Goal: Find contact information: Find contact information

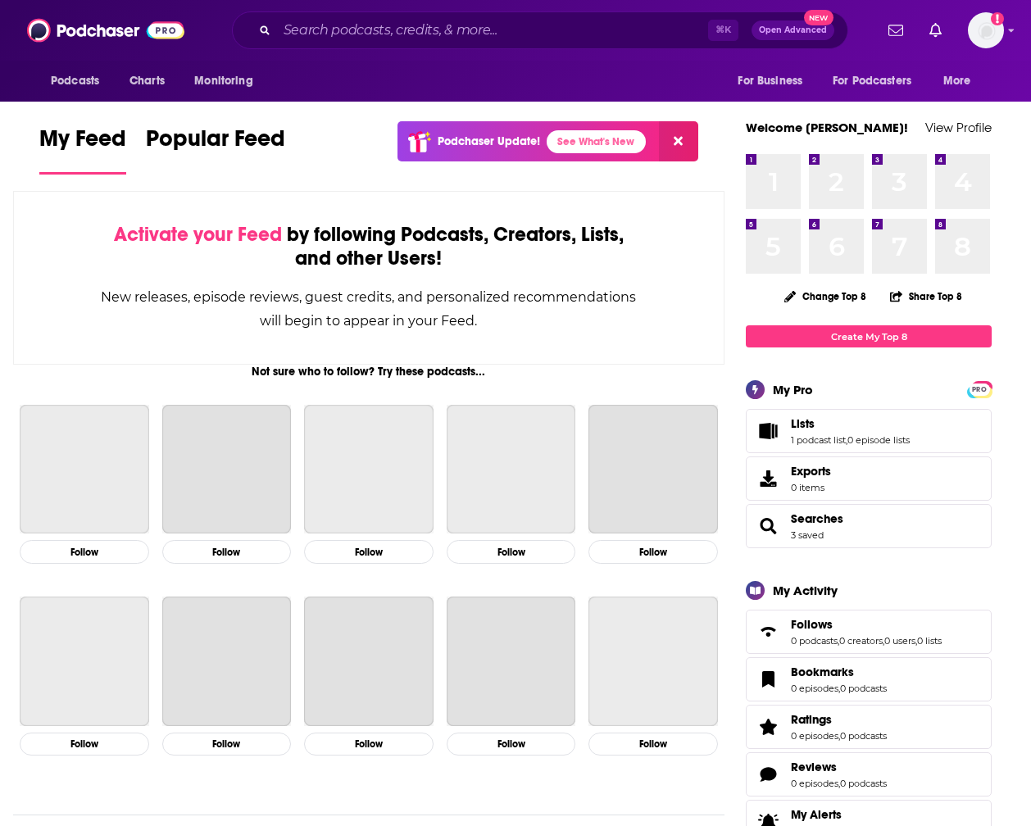
scroll to position [0, 1]
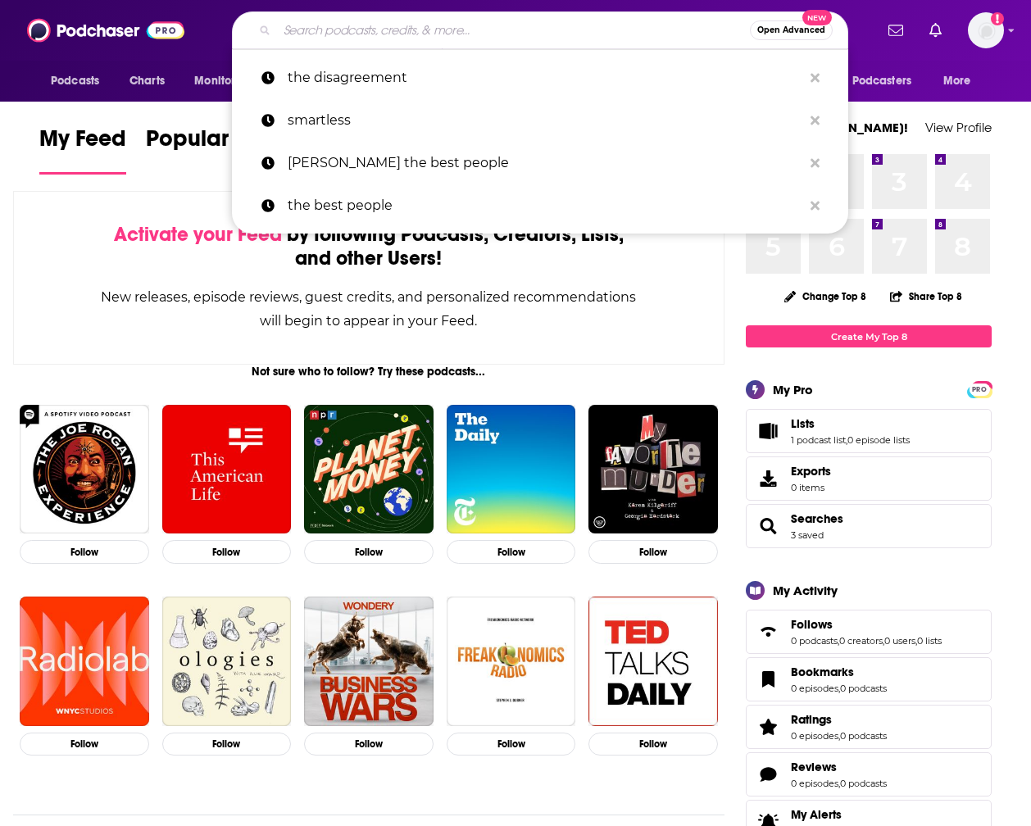
click at [351, 28] on input "Search podcasts, credits, & more..." at bounding box center [513, 30] width 473 height 26
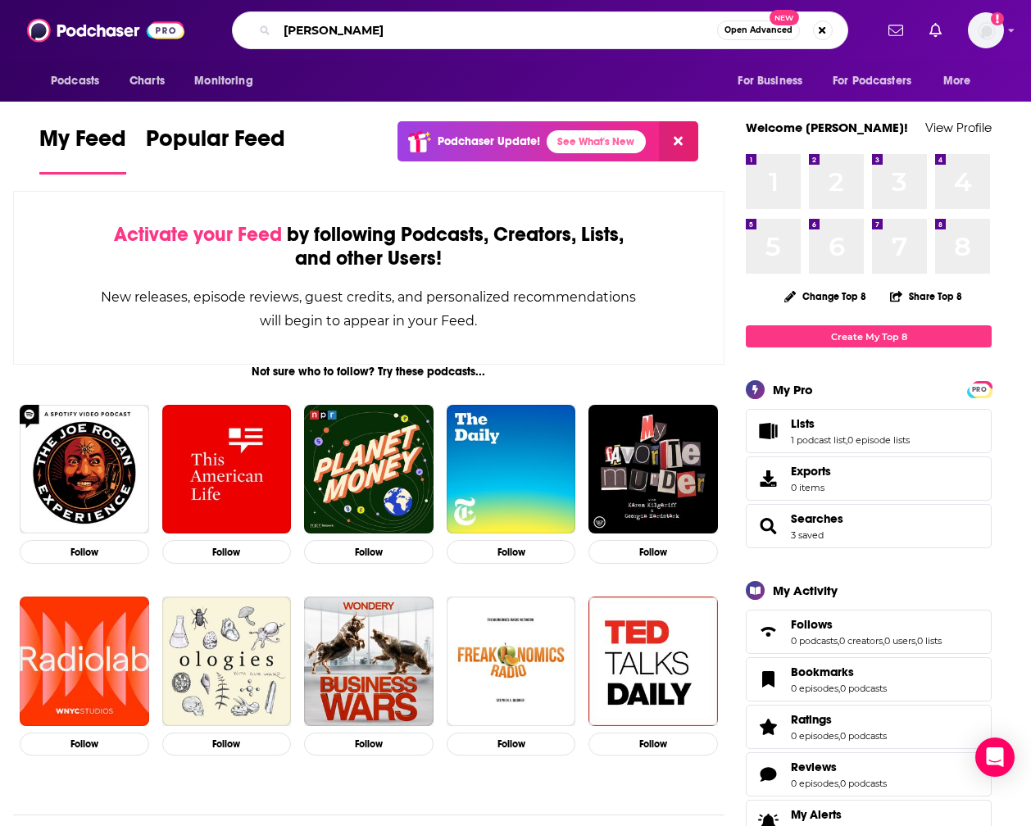
type input "[PERSON_NAME]"
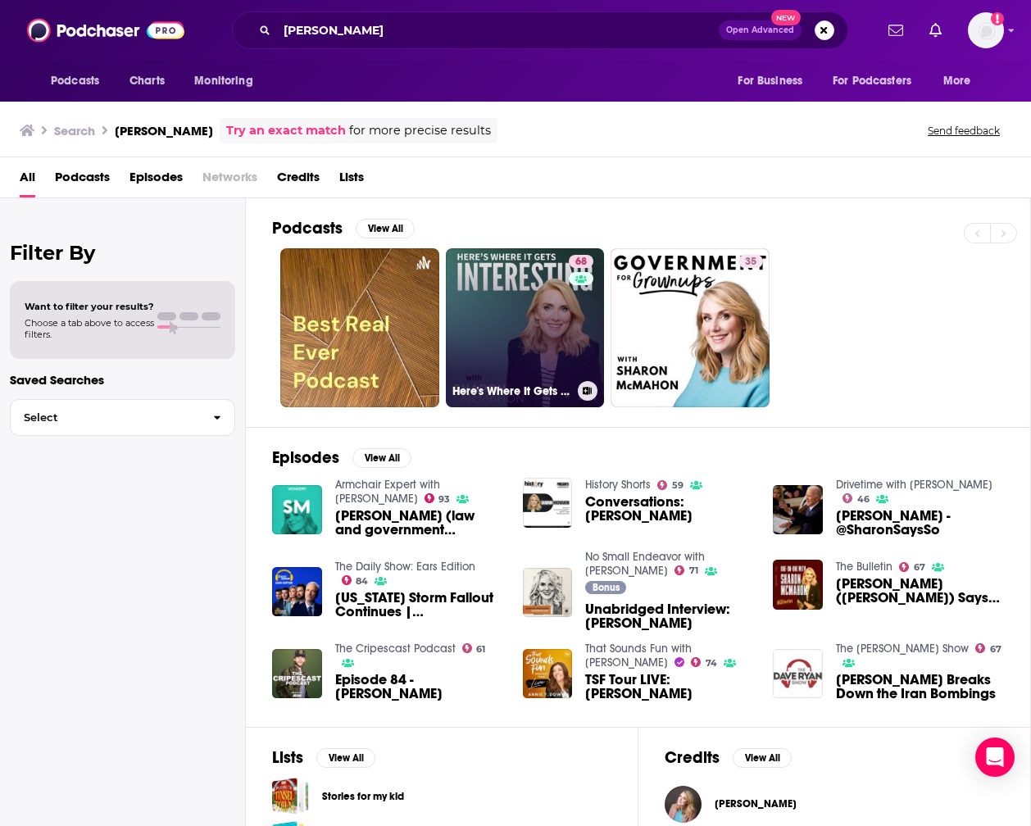
click at [511, 324] on link "68 Here's Where It Gets Interesting" at bounding box center [525, 327] width 159 height 159
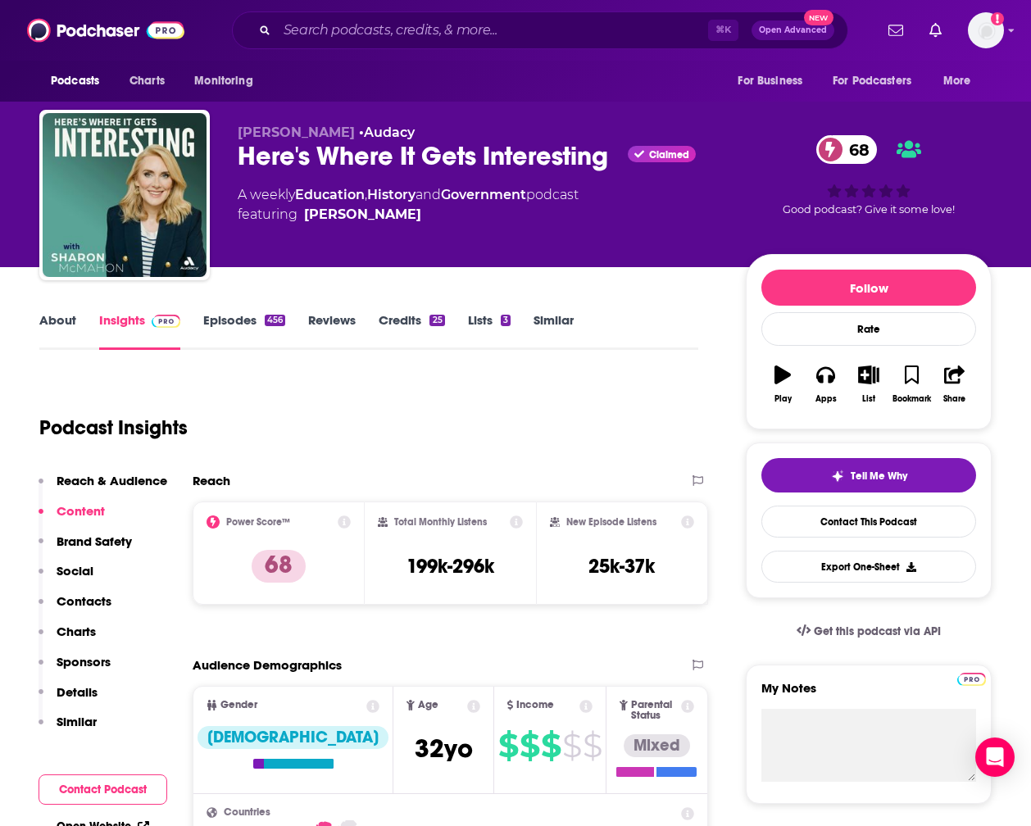
click at [227, 323] on link "Episodes 456" at bounding box center [244, 331] width 82 height 38
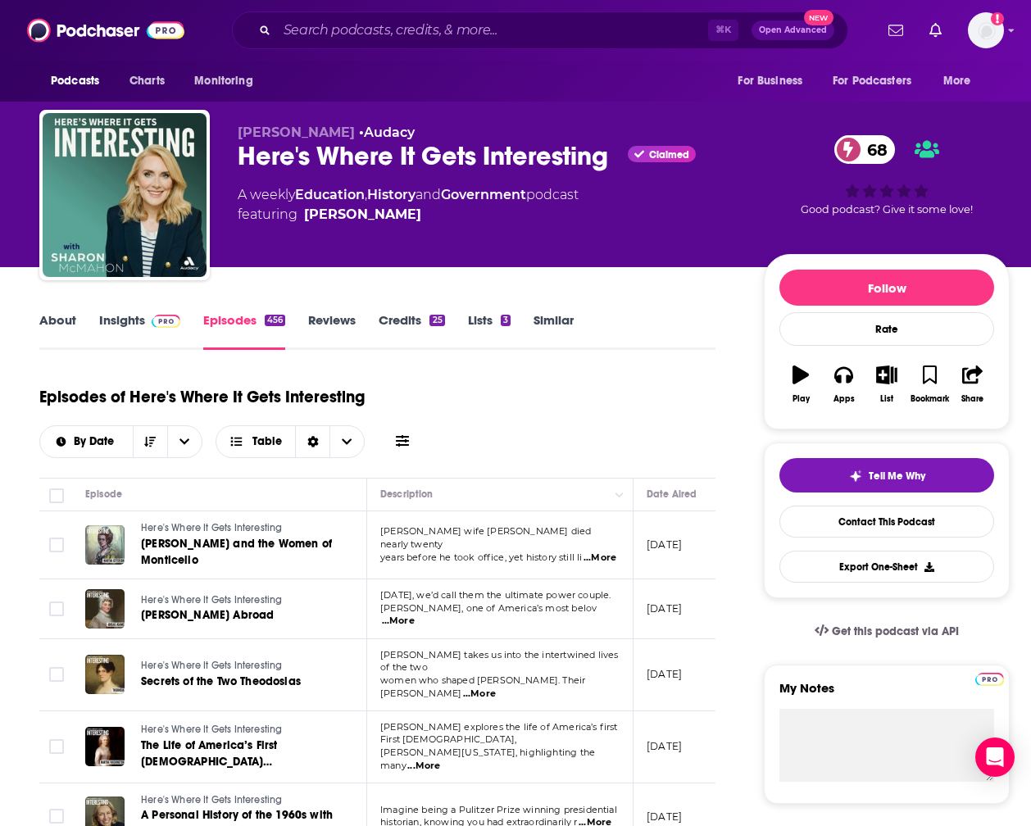
scroll to position [97, 0]
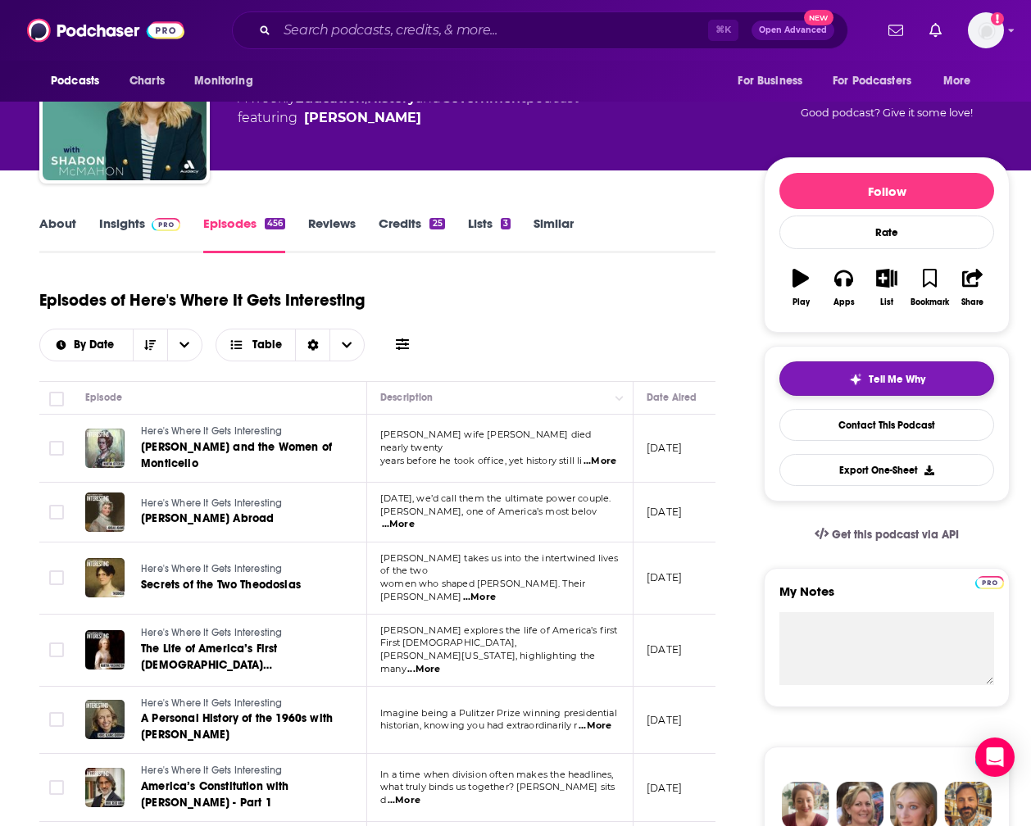
click at [909, 377] on span "Tell Me Why" at bounding box center [897, 379] width 57 height 13
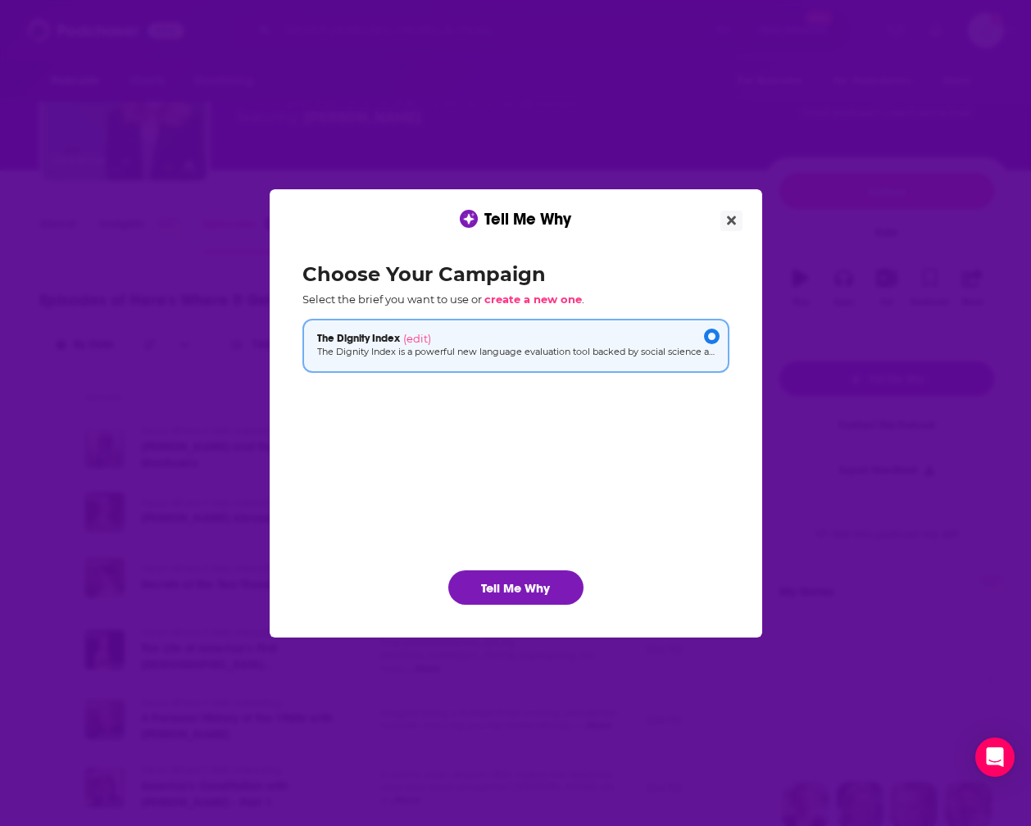
scroll to position [0, 0]
click at [610, 347] on p "The Dignity Index is a powerful new language evaluation tool backed by social s…" at bounding box center [515, 352] width 397 height 14
click at [540, 584] on button "Tell Me Why" at bounding box center [515, 587] width 135 height 34
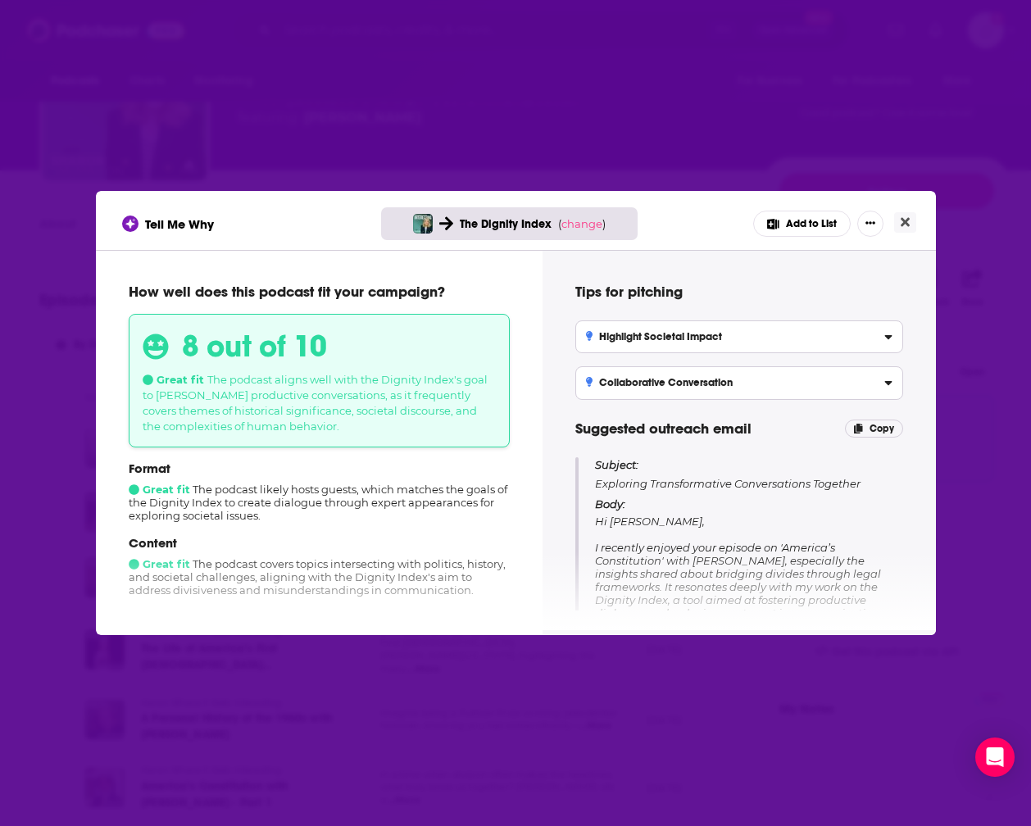
click at [741, 559] on span "Hi [PERSON_NAME], I recently enjoyed your episode on 'America’s Constitution' w…" at bounding box center [747, 646] width 304 height 262
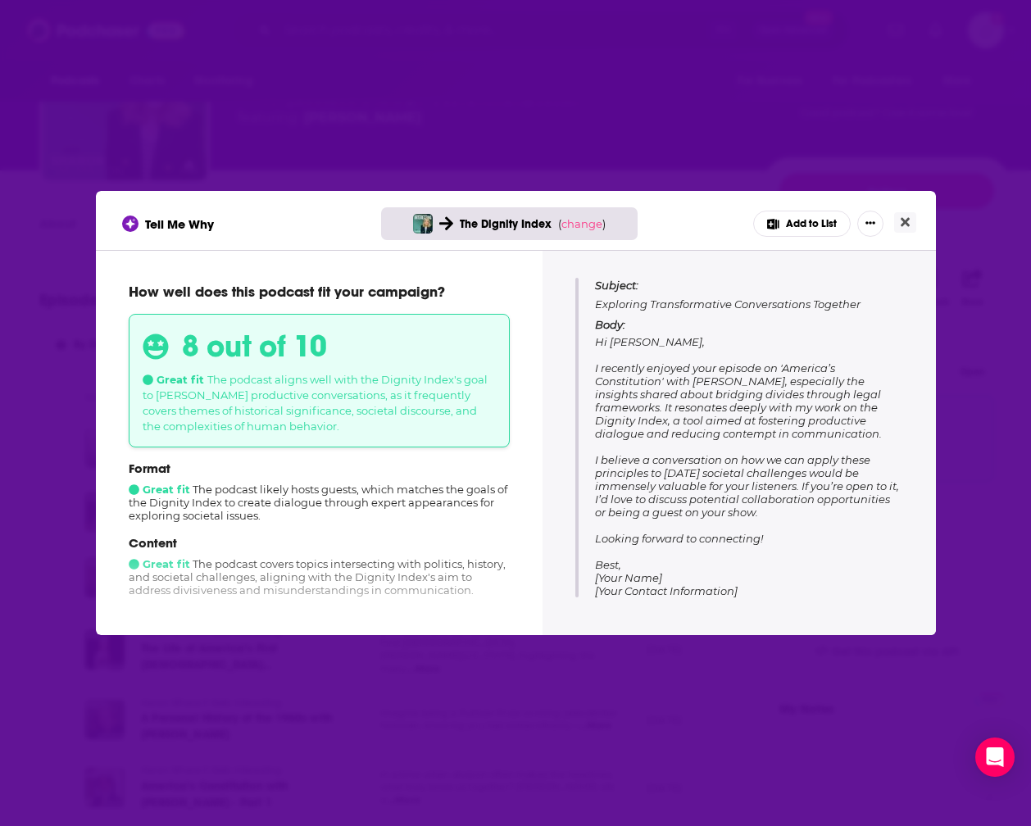
scroll to position [179, 0]
click at [907, 220] on icon "Close" at bounding box center [905, 222] width 9 height 9
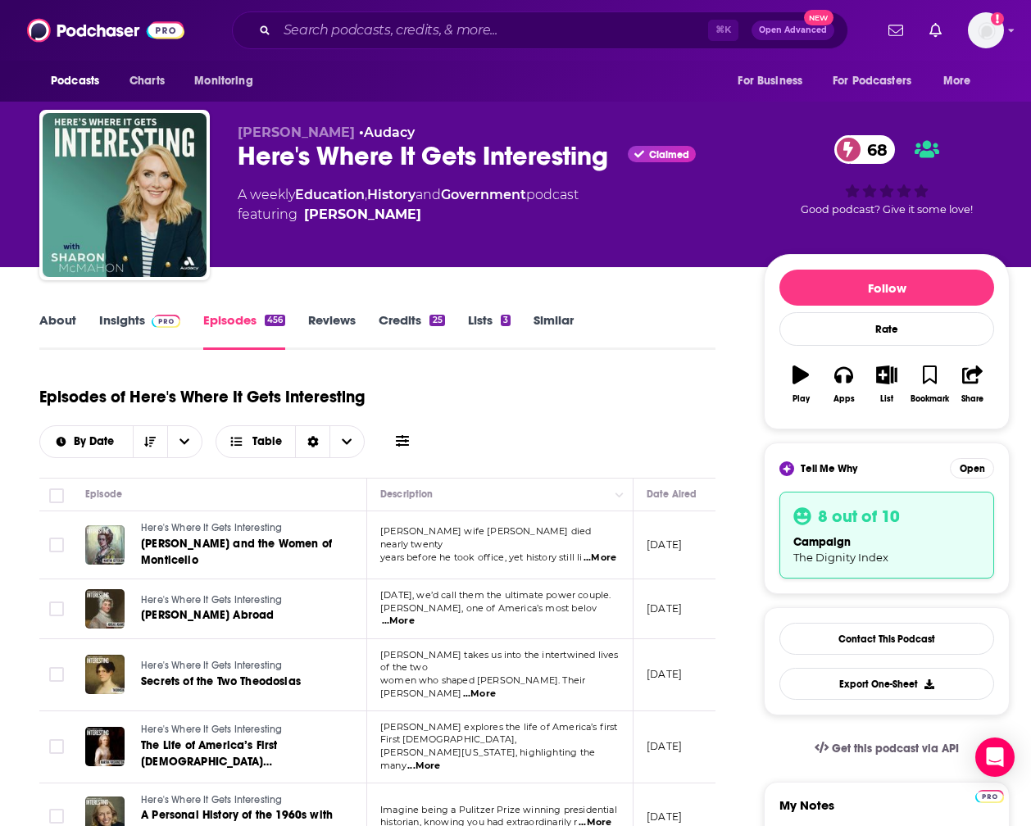
scroll to position [97, 0]
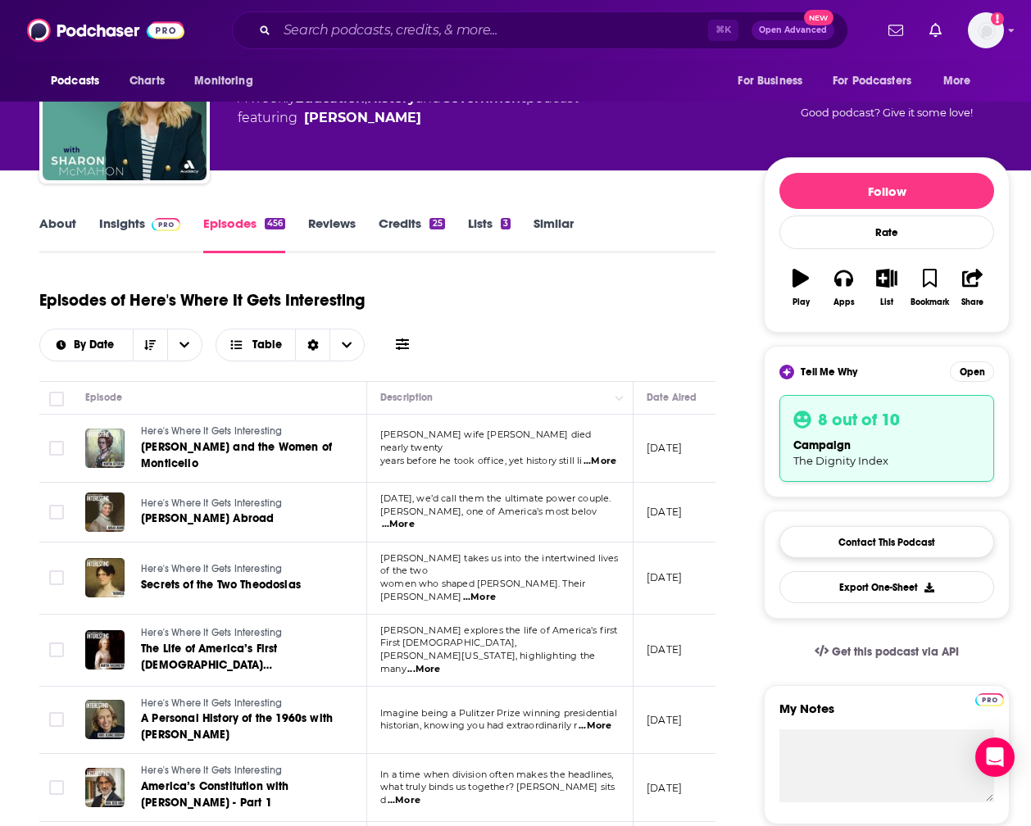
click at [846, 535] on link "Contact This Podcast" at bounding box center [886, 542] width 215 height 32
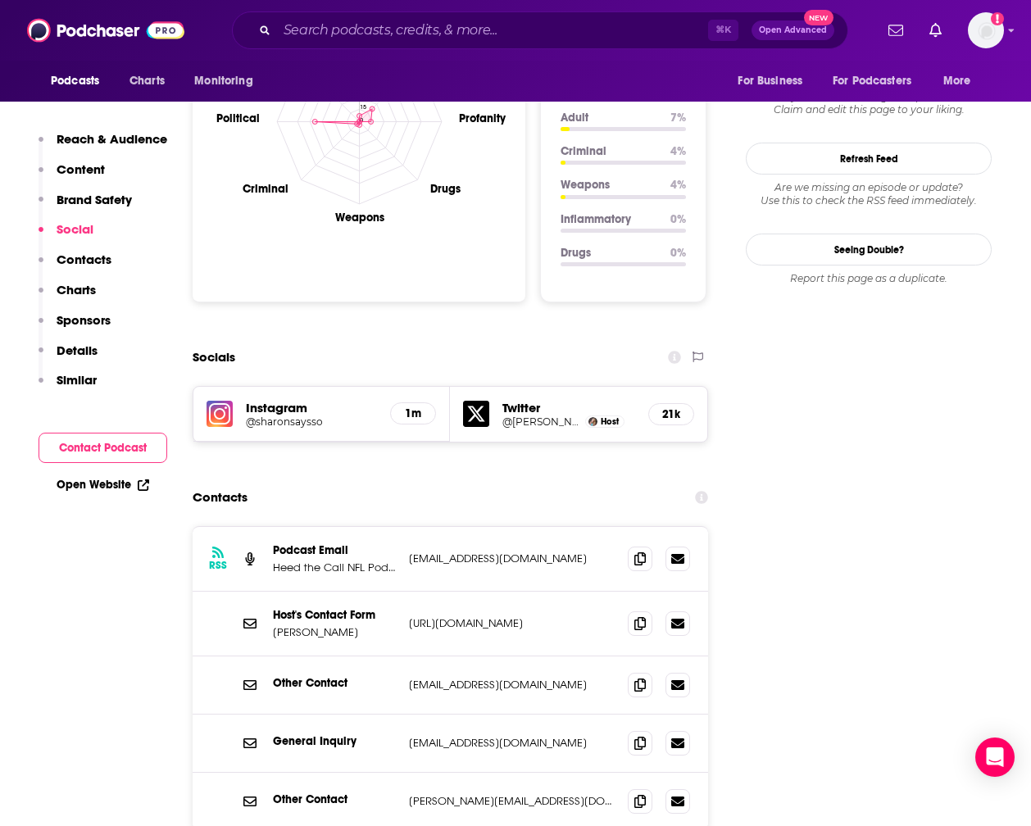
scroll to position [1677, 0]
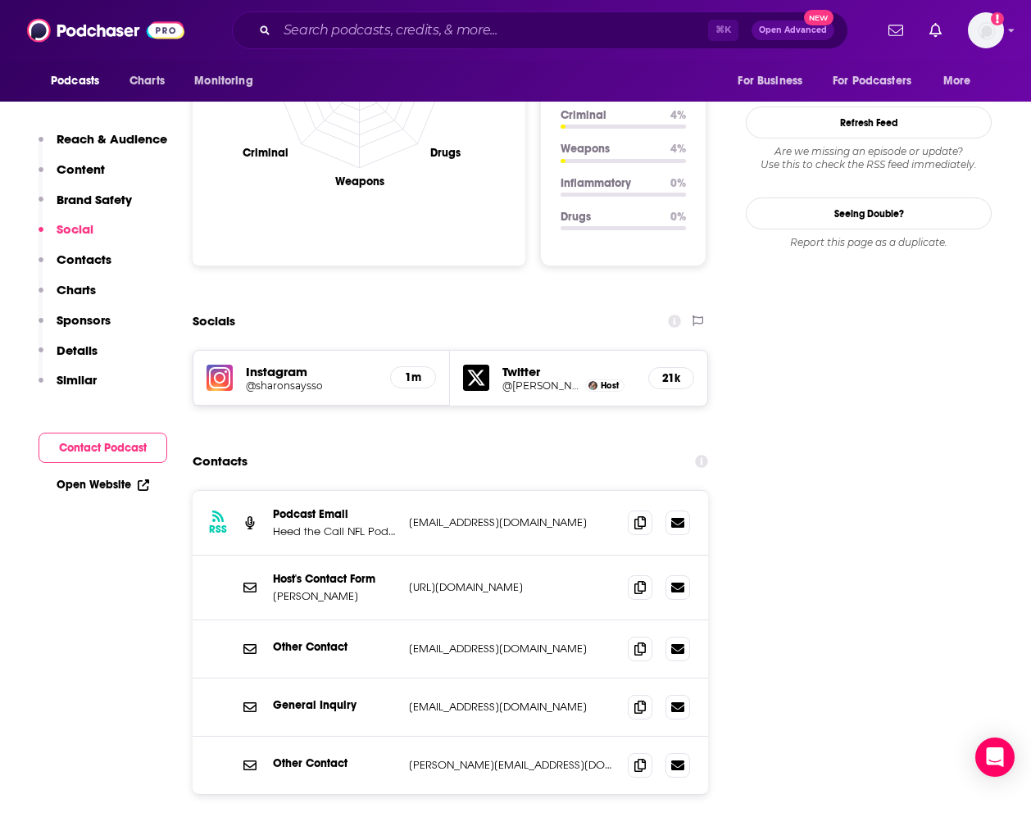
click at [514, 580] on p "[URL][DOMAIN_NAME]" at bounding box center [512, 587] width 206 height 14
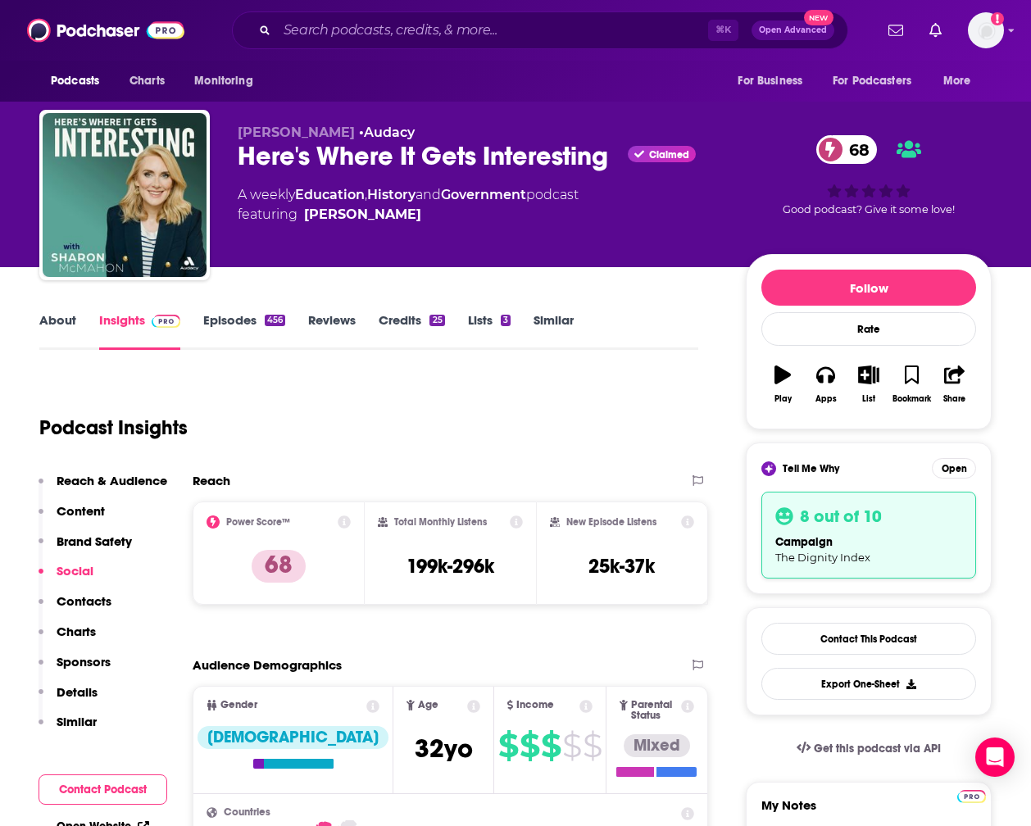
scroll to position [0, 0]
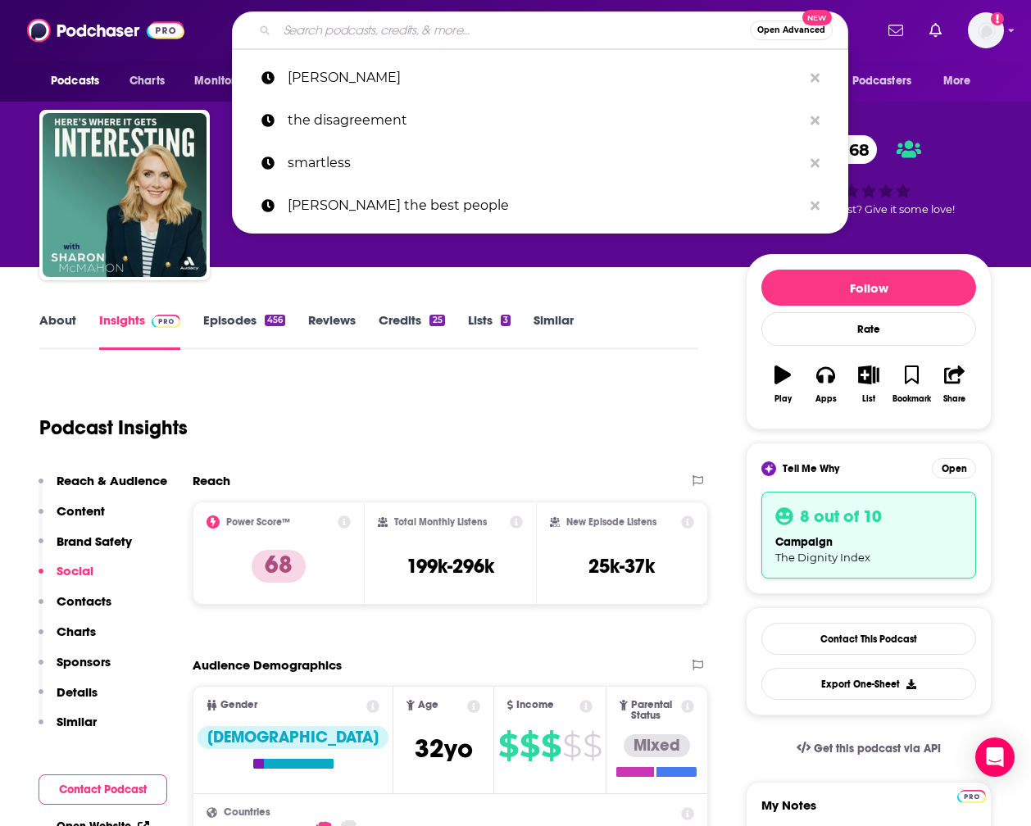
click at [411, 30] on input "Search podcasts, credits, & more..." at bounding box center [513, 30] width 473 height 26
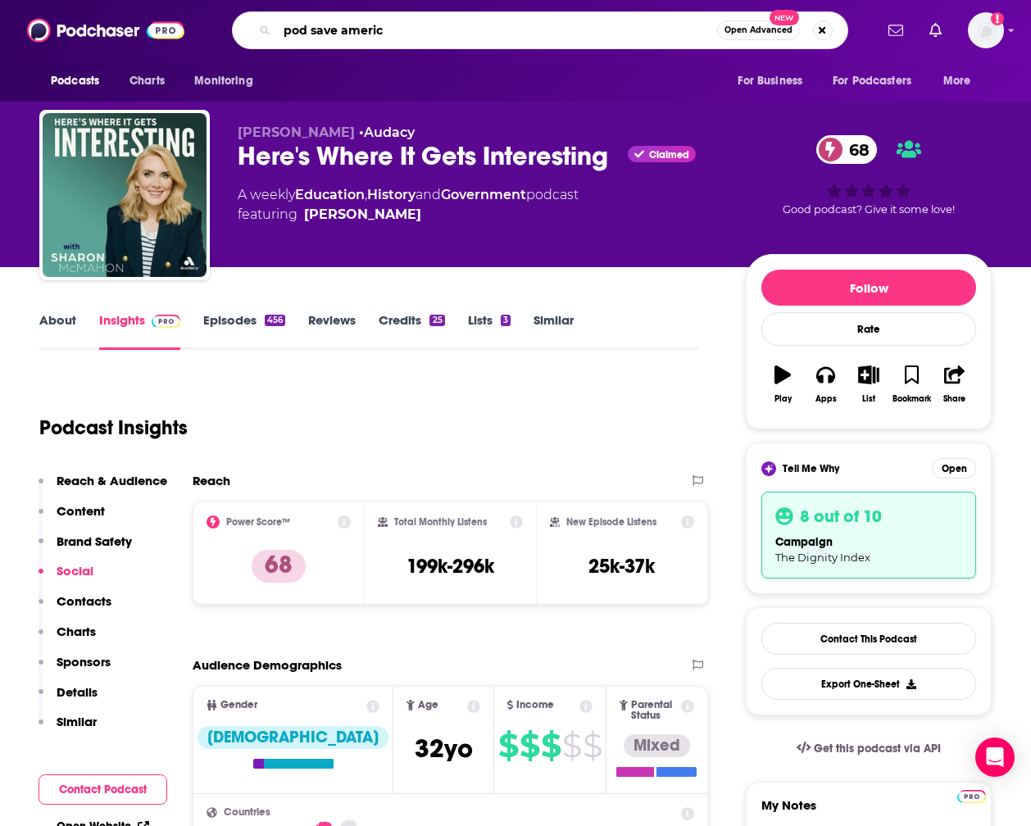
type input "pod save america"
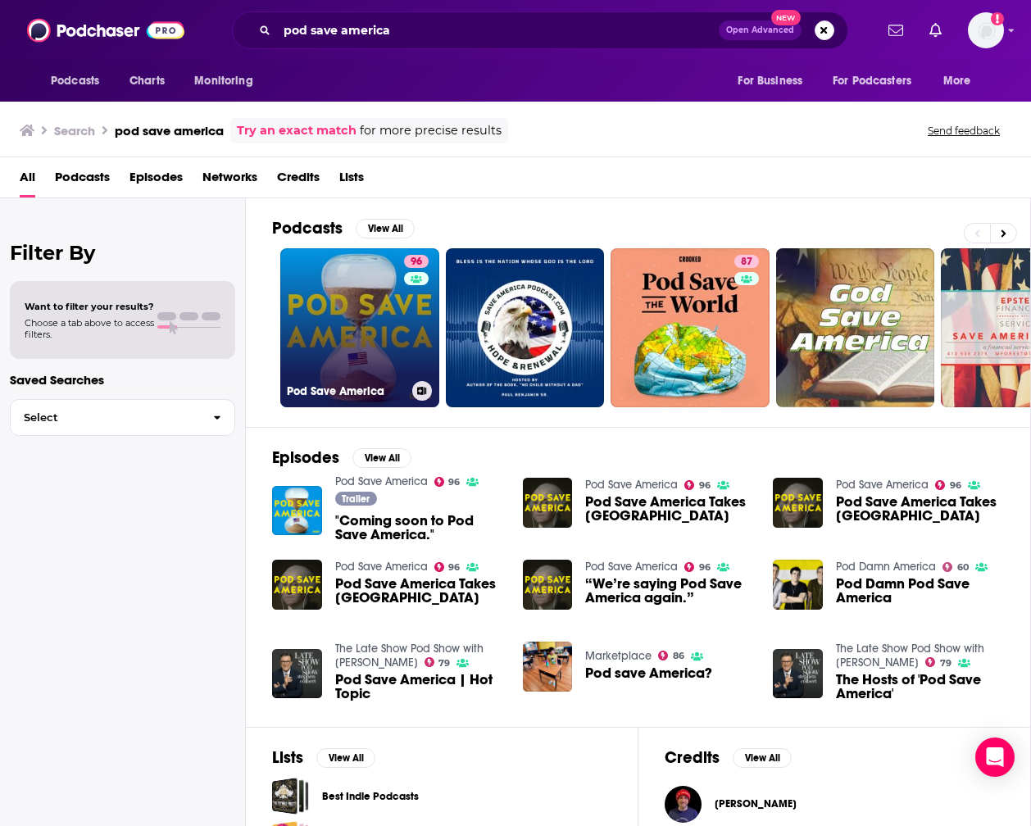
click at [379, 331] on link "96 Pod Save America" at bounding box center [359, 327] width 159 height 159
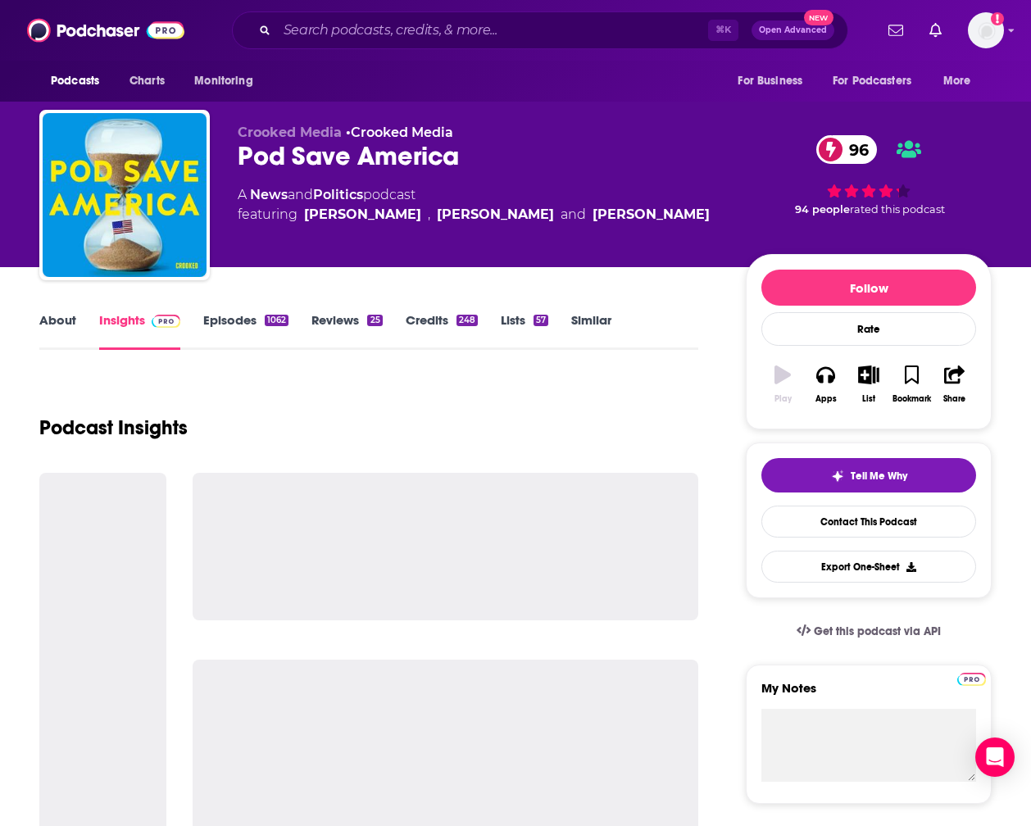
click at [379, 331] on link "Reviews 25" at bounding box center [346, 331] width 70 height 38
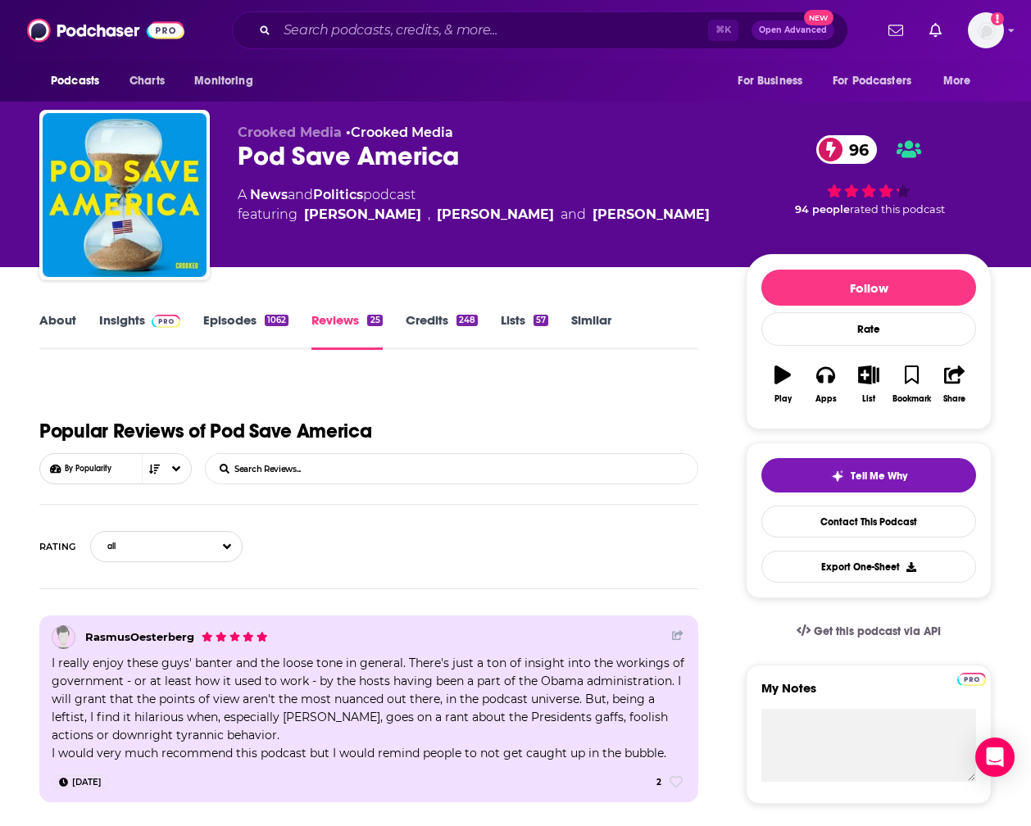
click at [241, 320] on link "Episodes 1062" at bounding box center [245, 331] width 85 height 38
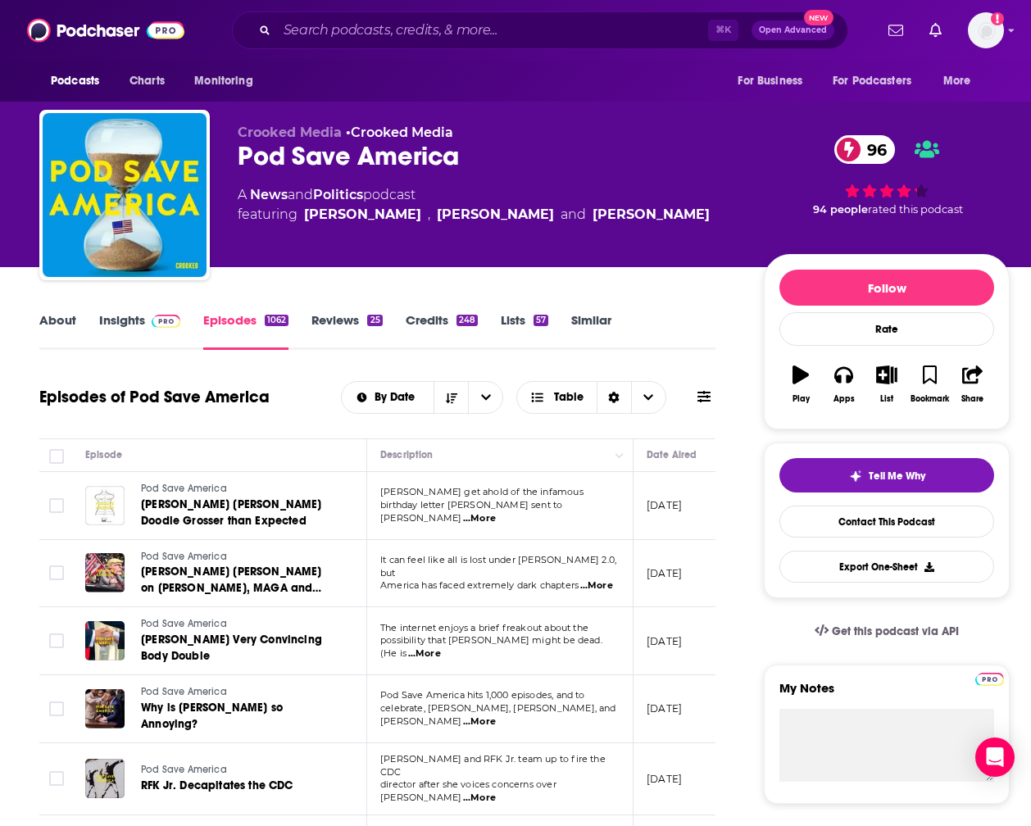
click at [123, 319] on link "Insights" at bounding box center [139, 331] width 81 height 38
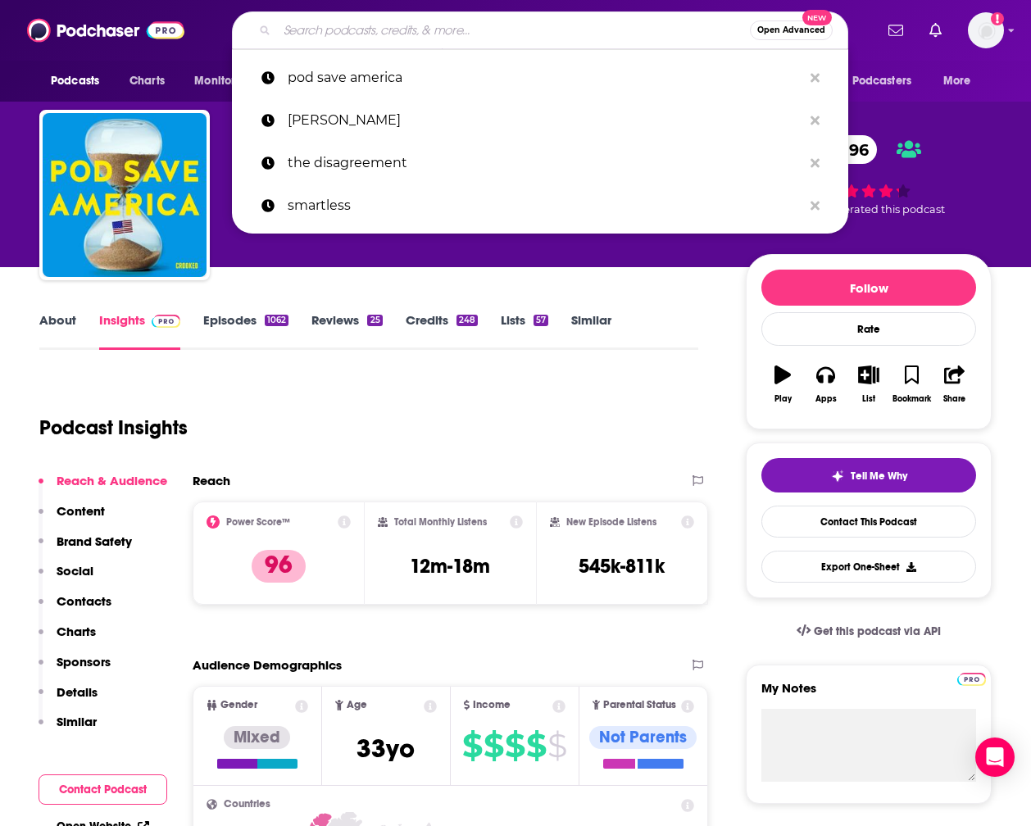
click at [451, 29] on input "Search podcasts, credits, & more..." at bounding box center [513, 30] width 473 height 26
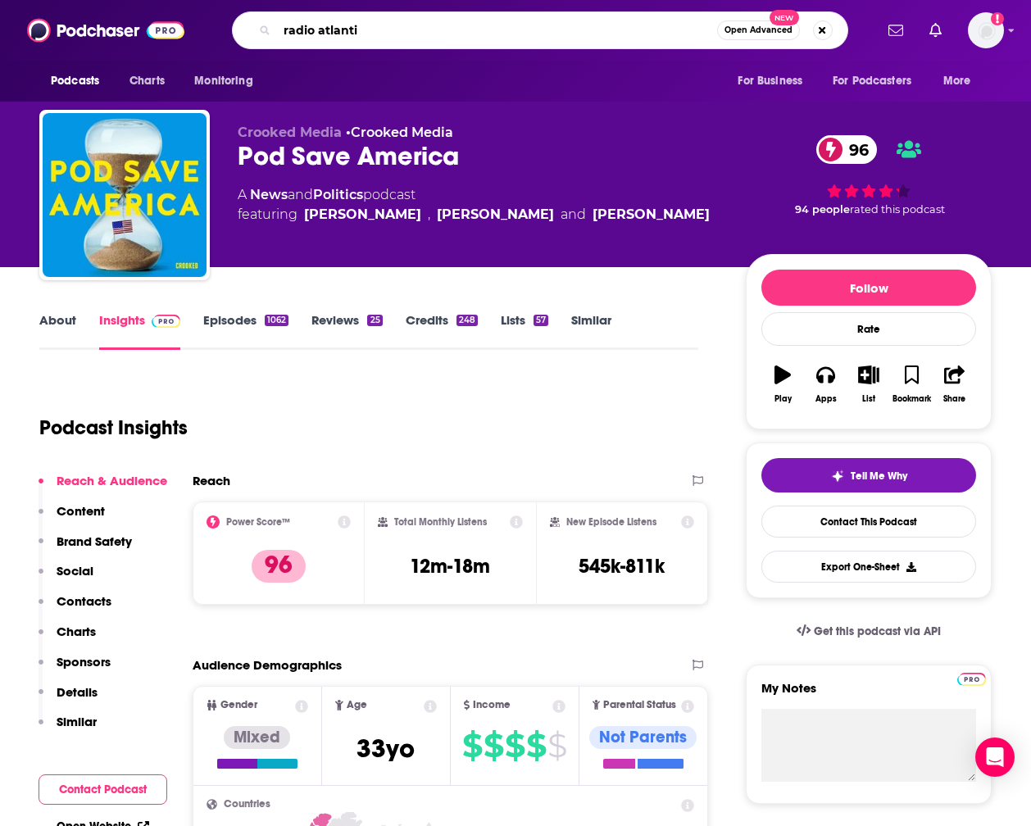
type input "radio atlantic"
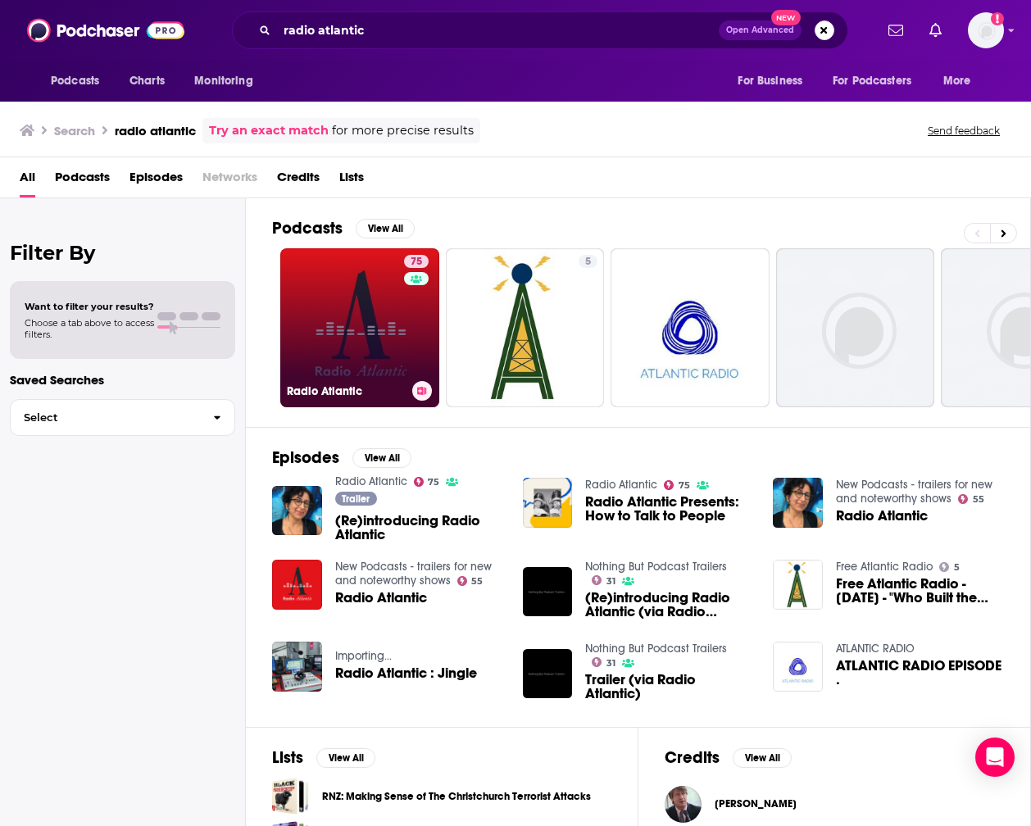
click at [380, 311] on link "75 Radio Atlantic" at bounding box center [359, 327] width 159 height 159
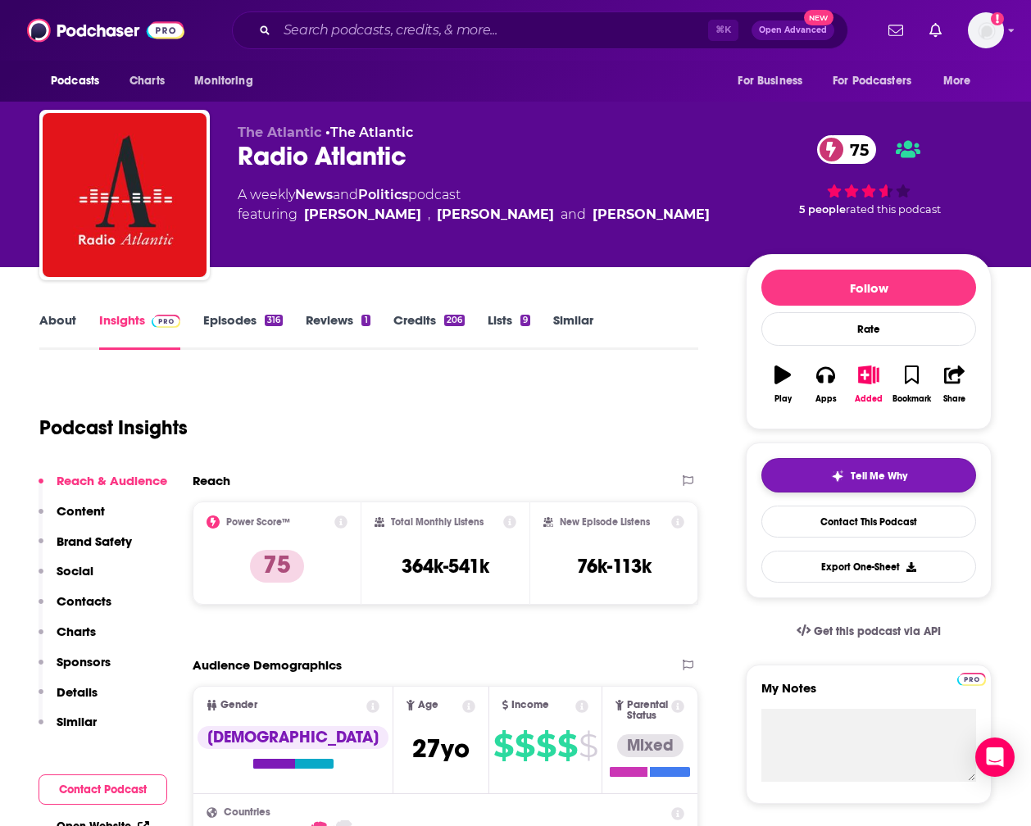
click at [916, 477] on button "Tell Me Why" at bounding box center [868, 475] width 215 height 34
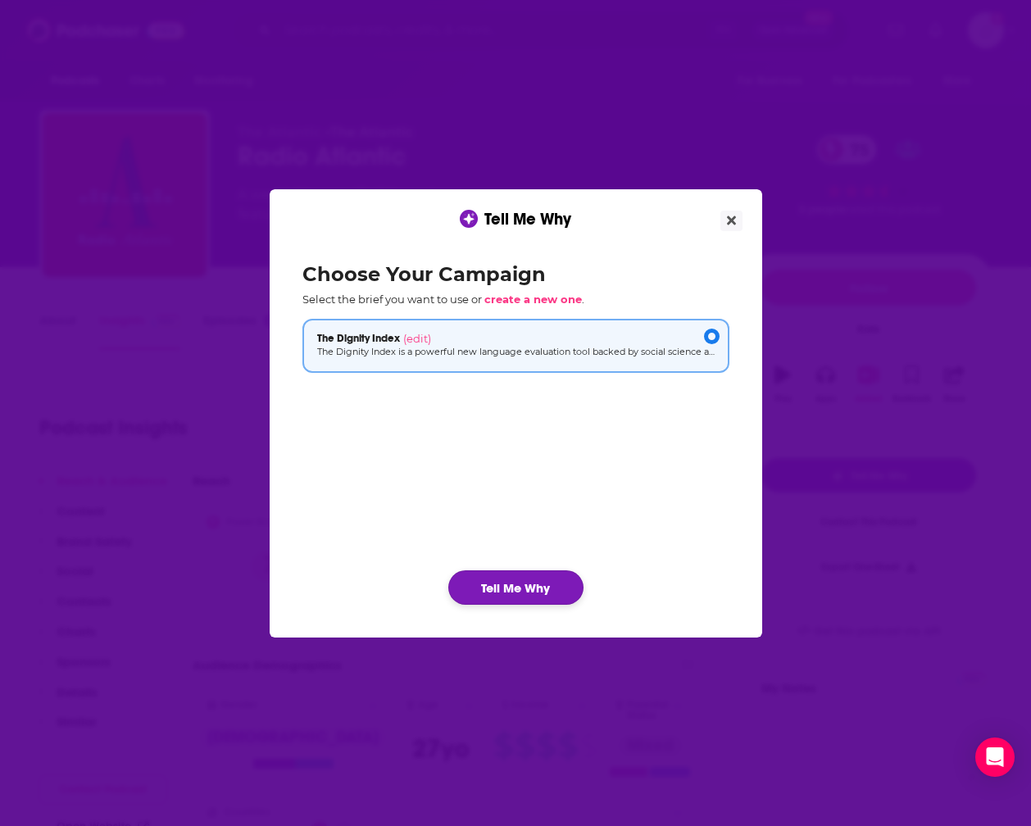
click at [529, 583] on button "Tell Me Why" at bounding box center [515, 587] width 135 height 34
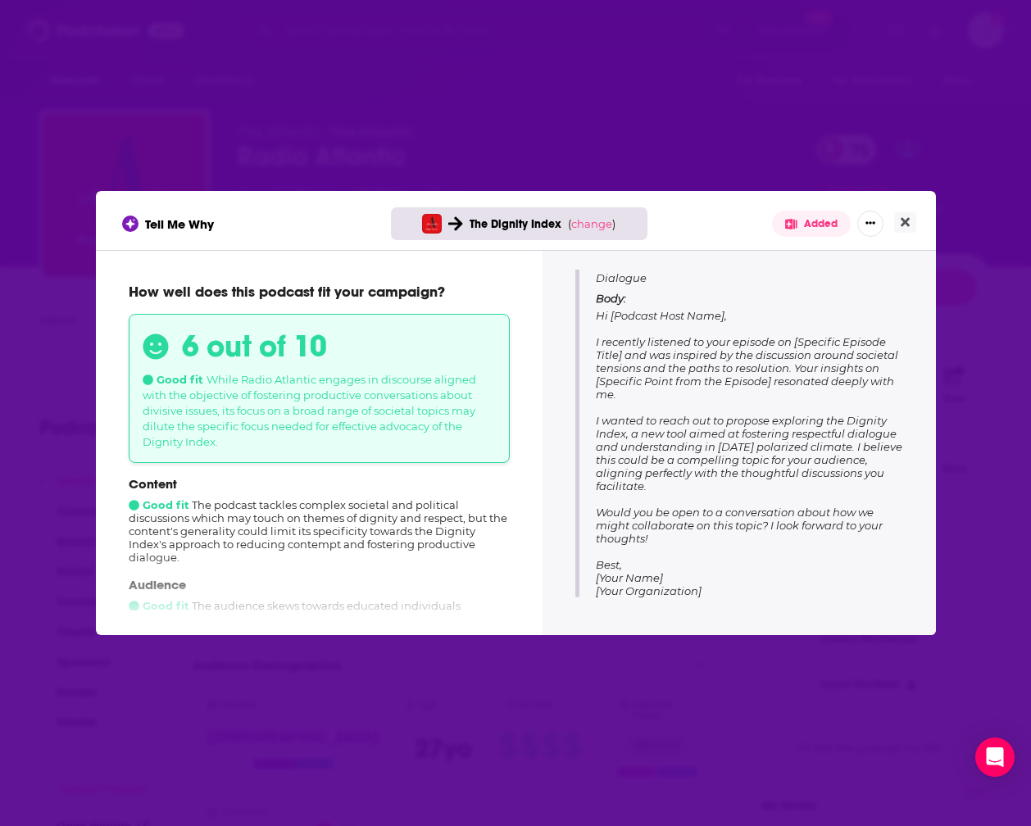
scroll to position [220, 0]
click at [903, 223] on icon "Close" at bounding box center [905, 222] width 9 height 9
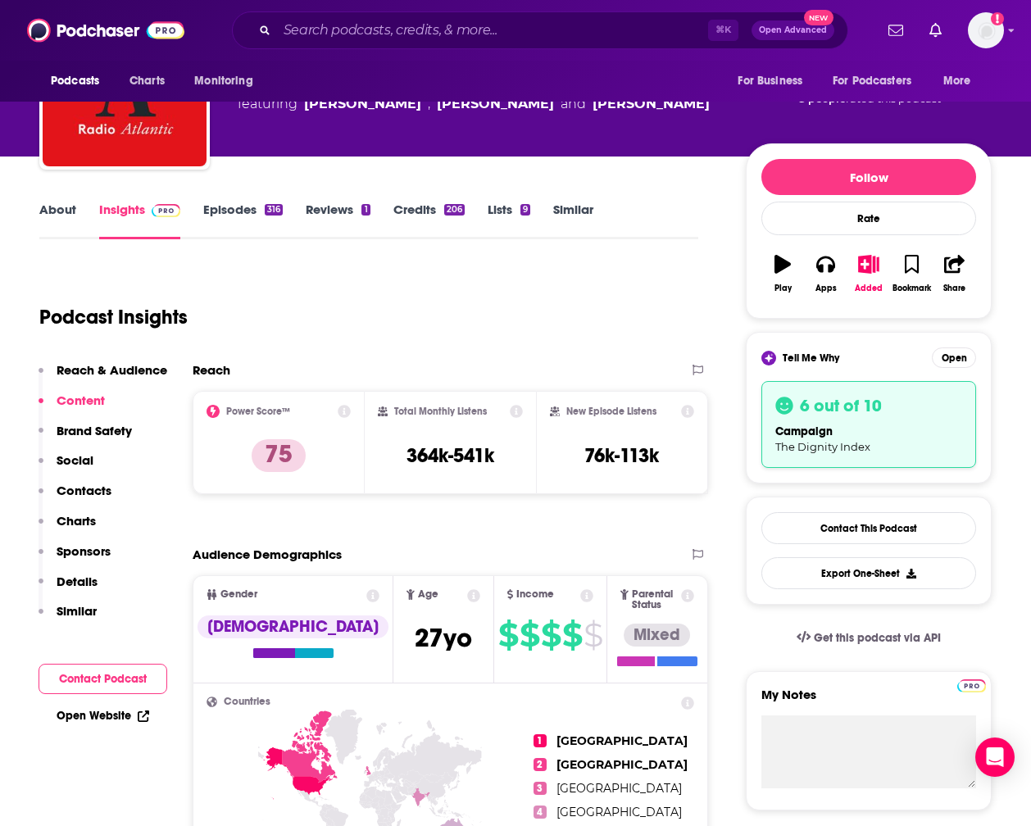
scroll to position [117, 0]
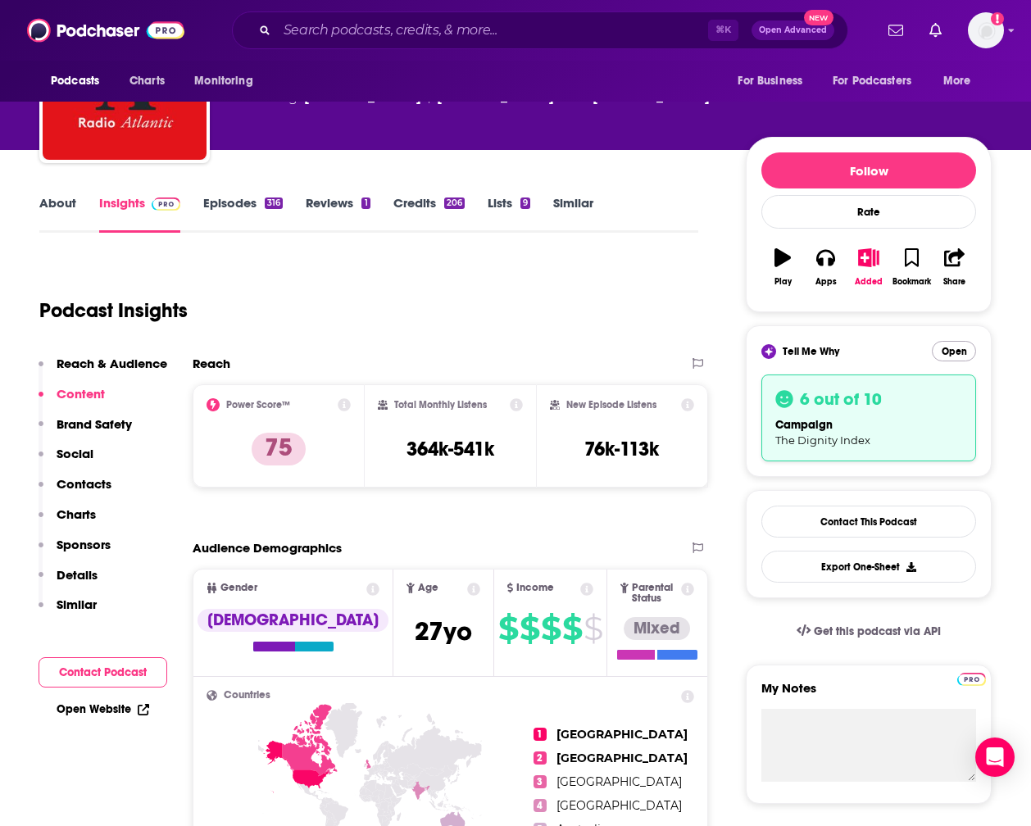
click at [964, 351] on button "Open" at bounding box center [954, 351] width 44 height 20
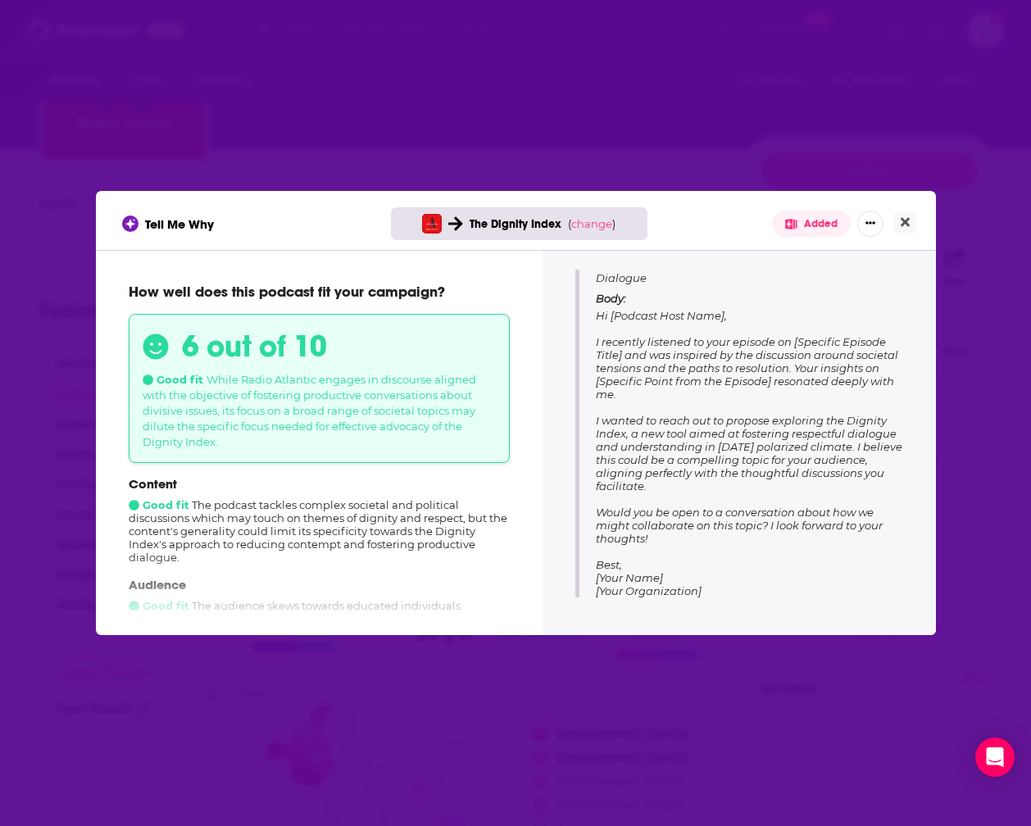
scroll to position [220, 0]
click at [909, 220] on icon "Close" at bounding box center [905, 222] width 9 height 13
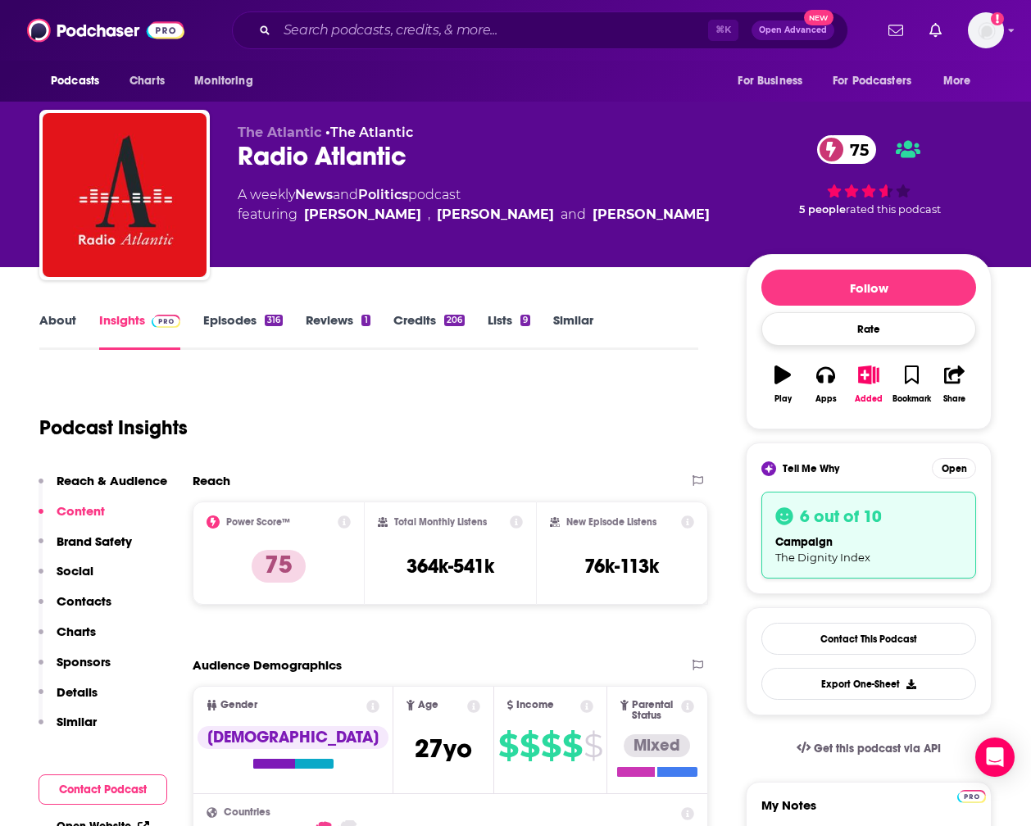
scroll to position [117, 0]
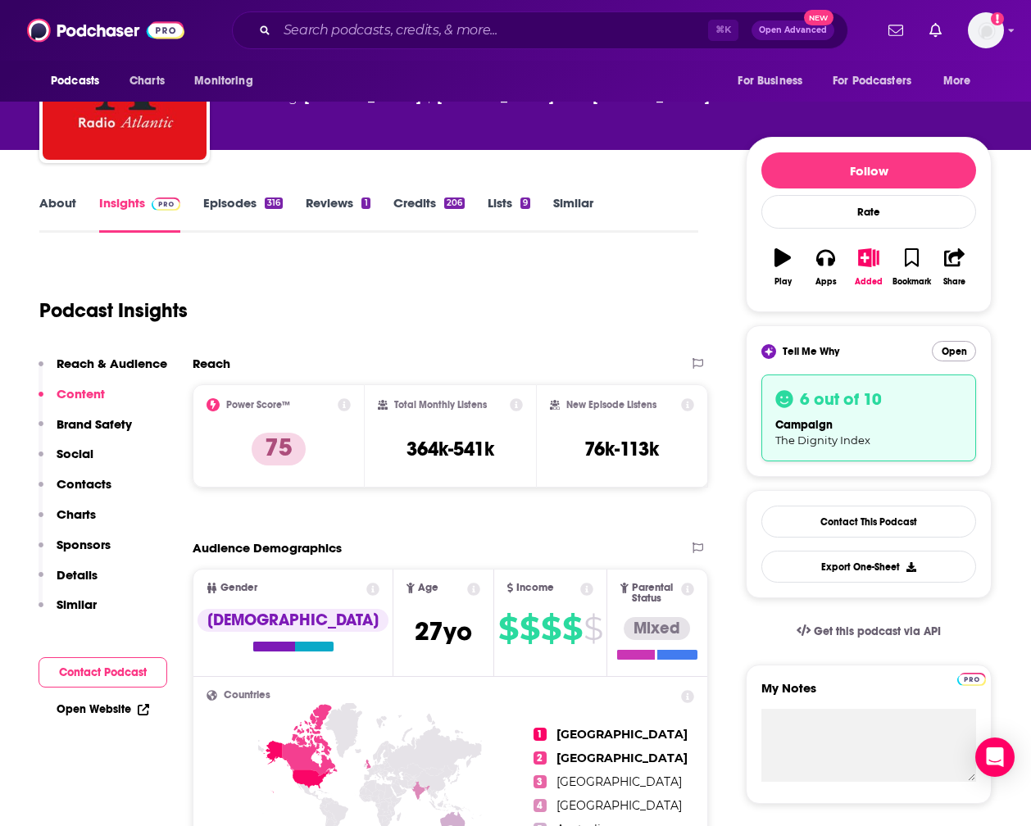
click at [959, 352] on button "Open" at bounding box center [954, 351] width 44 height 20
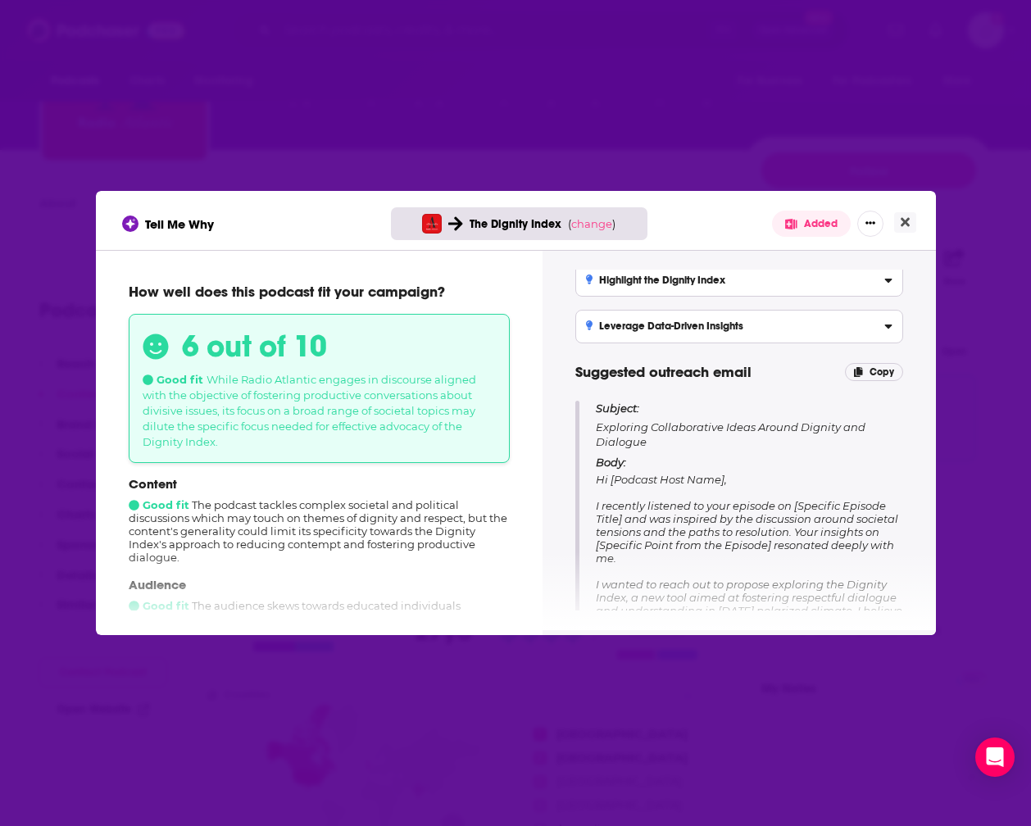
scroll to position [65, 0]
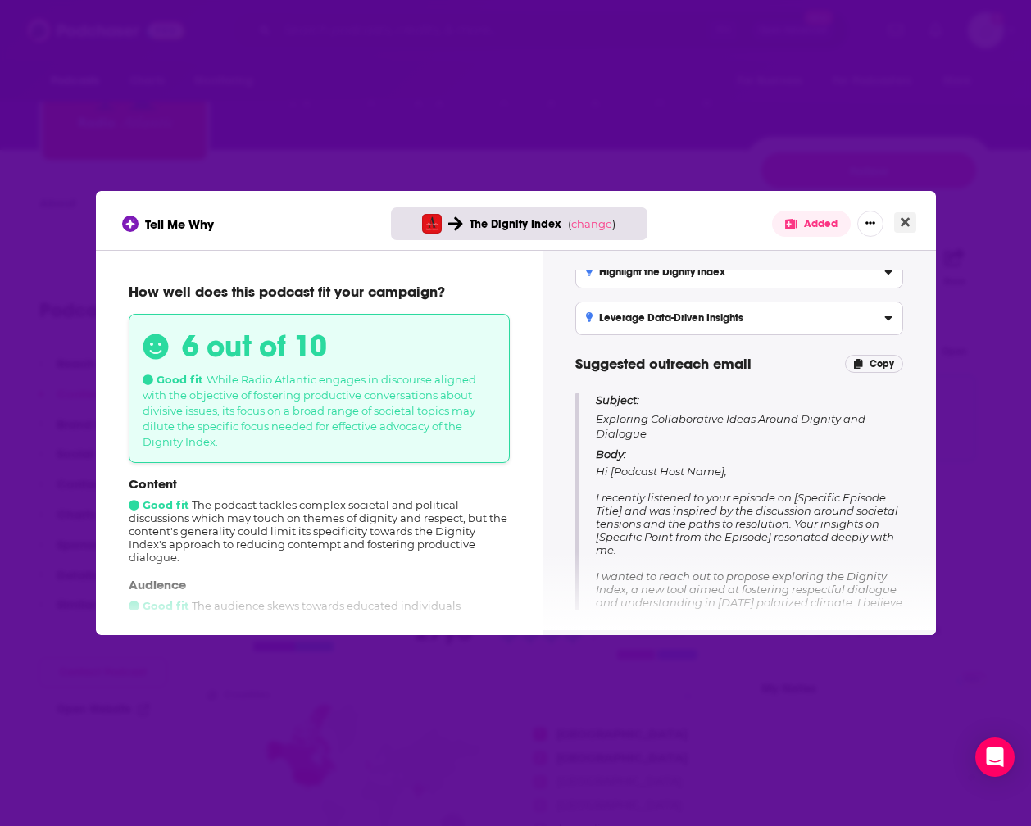
click at [905, 217] on icon "Close" at bounding box center [905, 222] width 9 height 13
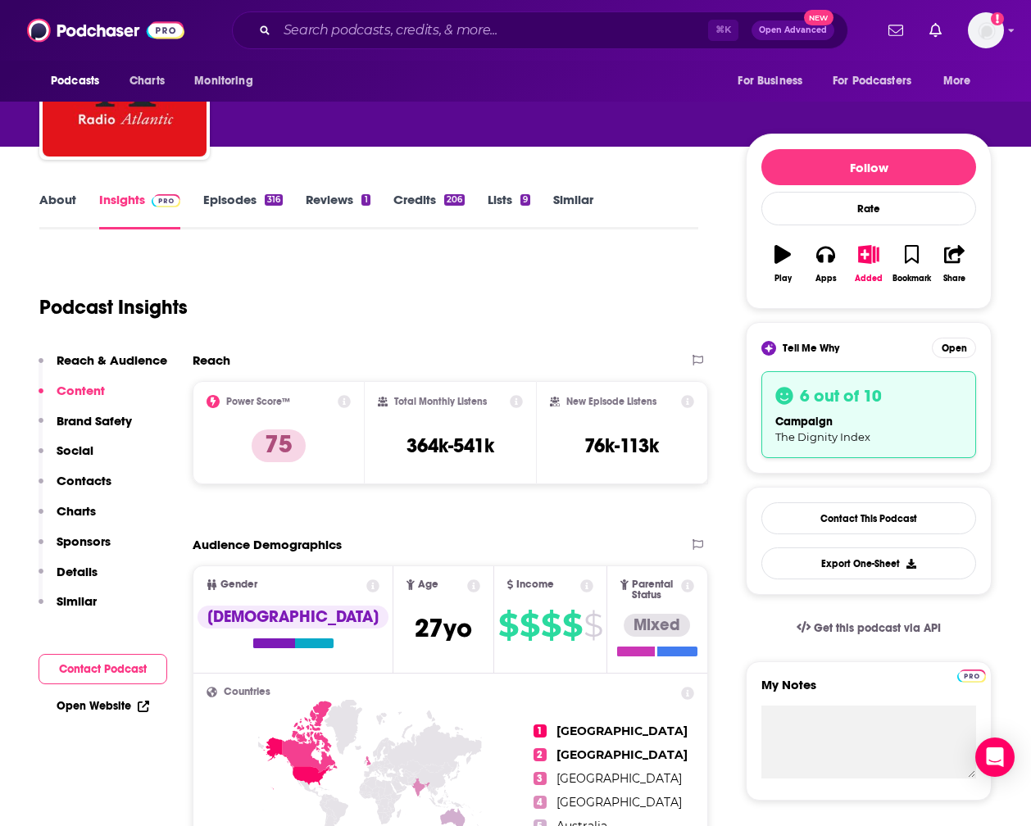
scroll to position [85, 0]
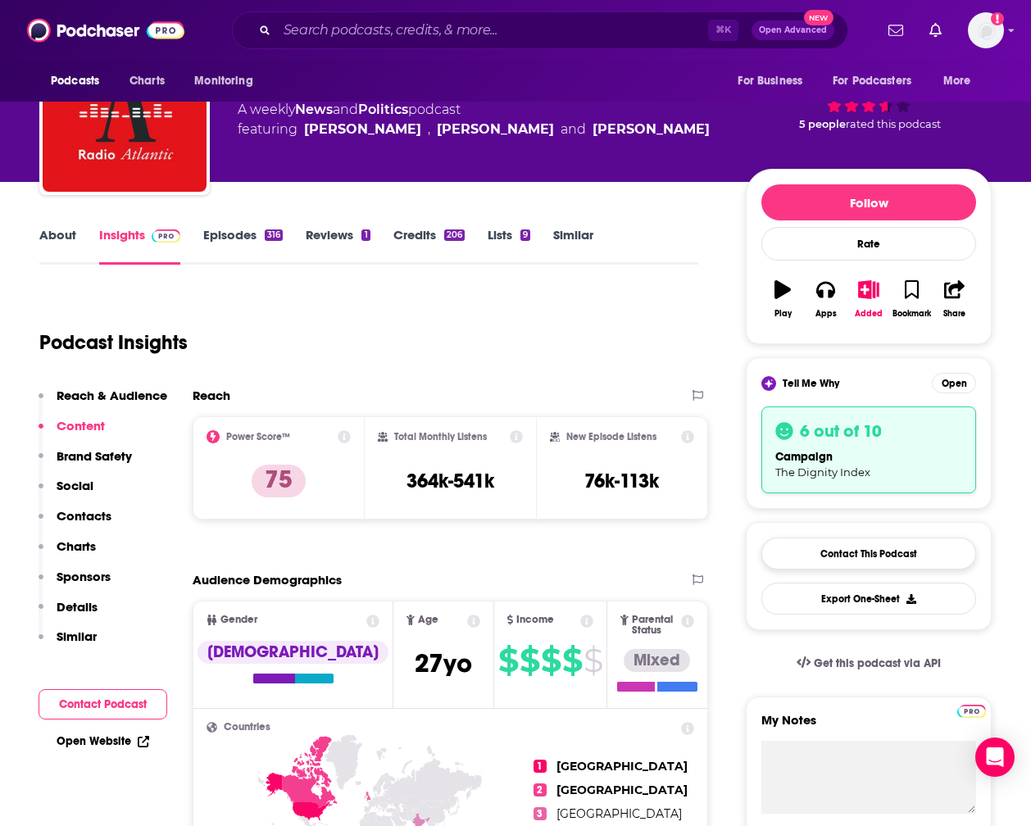
click at [904, 553] on link "Contact This Podcast" at bounding box center [868, 554] width 215 height 32
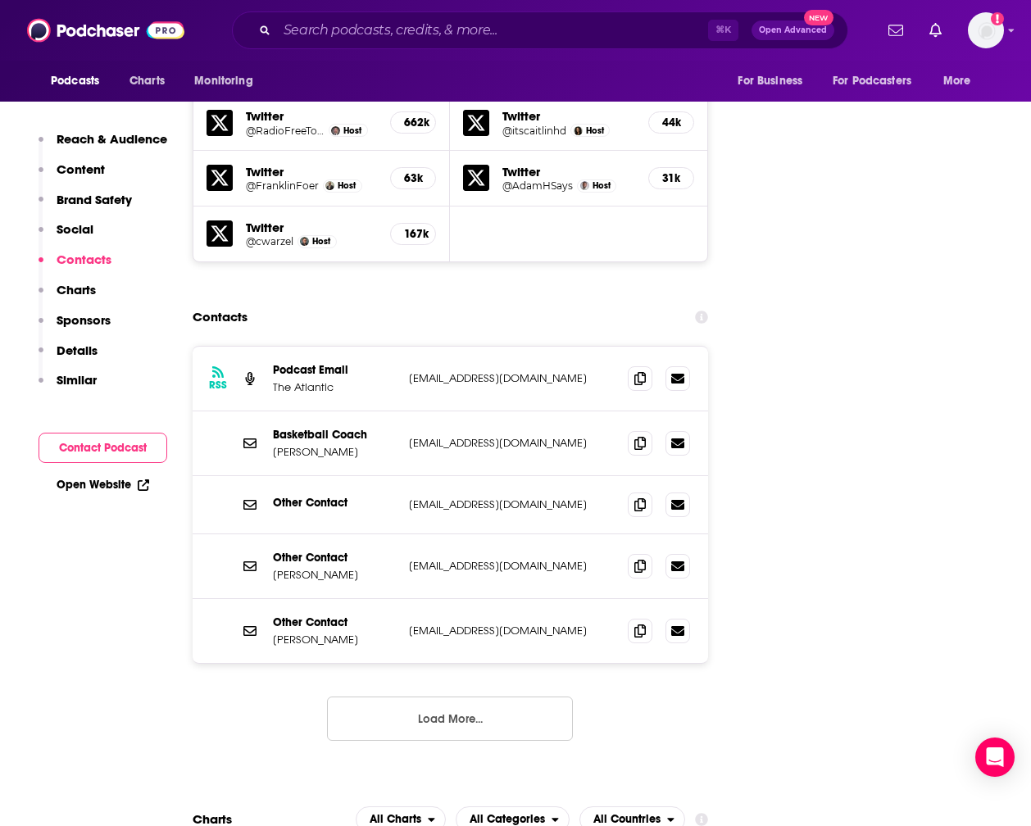
scroll to position [2316, 2]
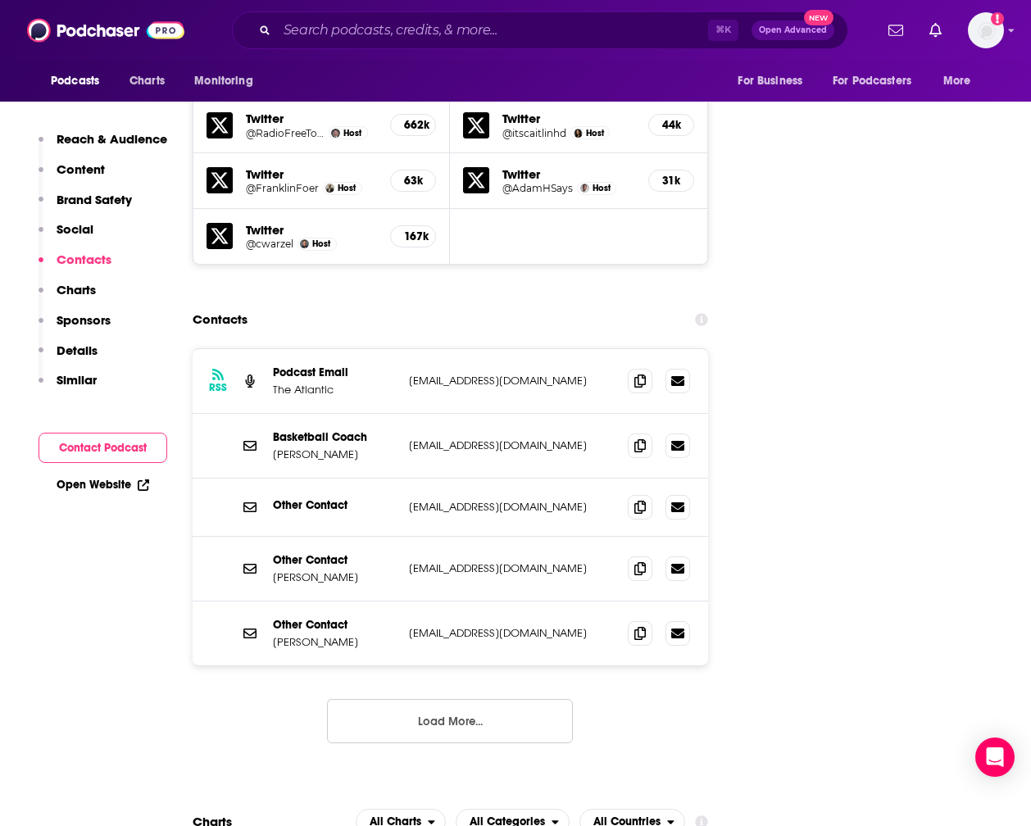
click at [436, 699] on button "Load More..." at bounding box center [450, 721] width 246 height 44
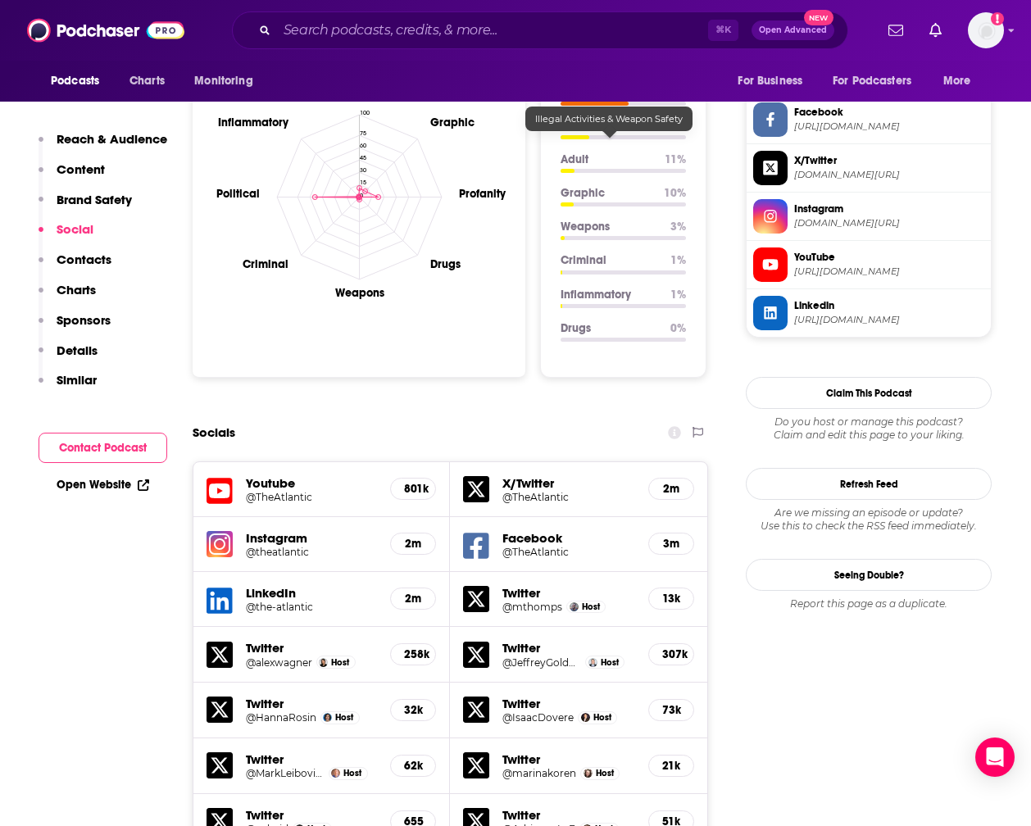
scroll to position [1508, 2]
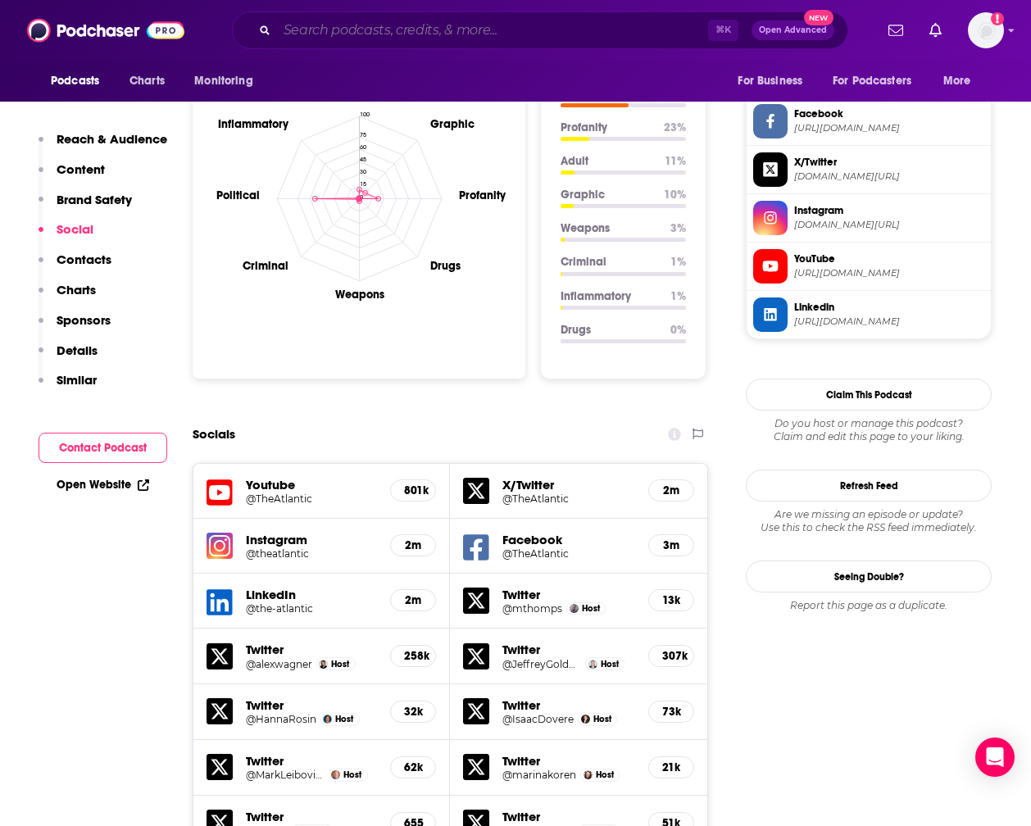
click at [449, 32] on input "Search podcasts, credits, & more..." at bounding box center [492, 30] width 431 height 26
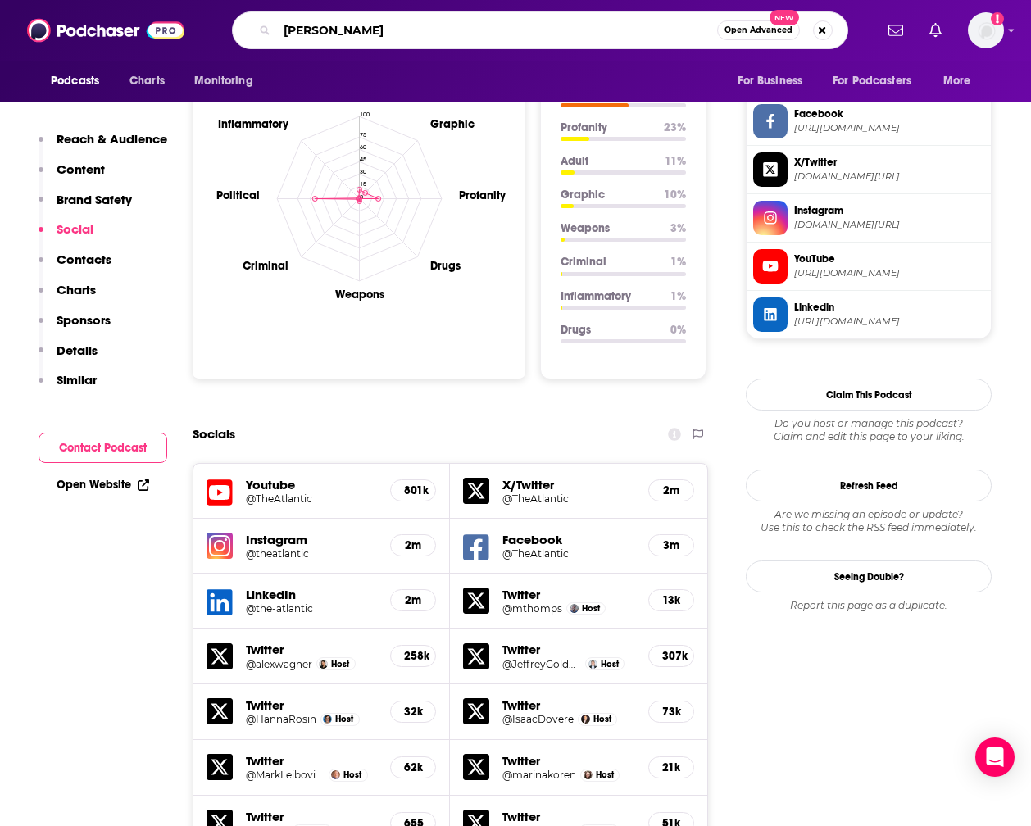
type input "[PERSON_NAME]"
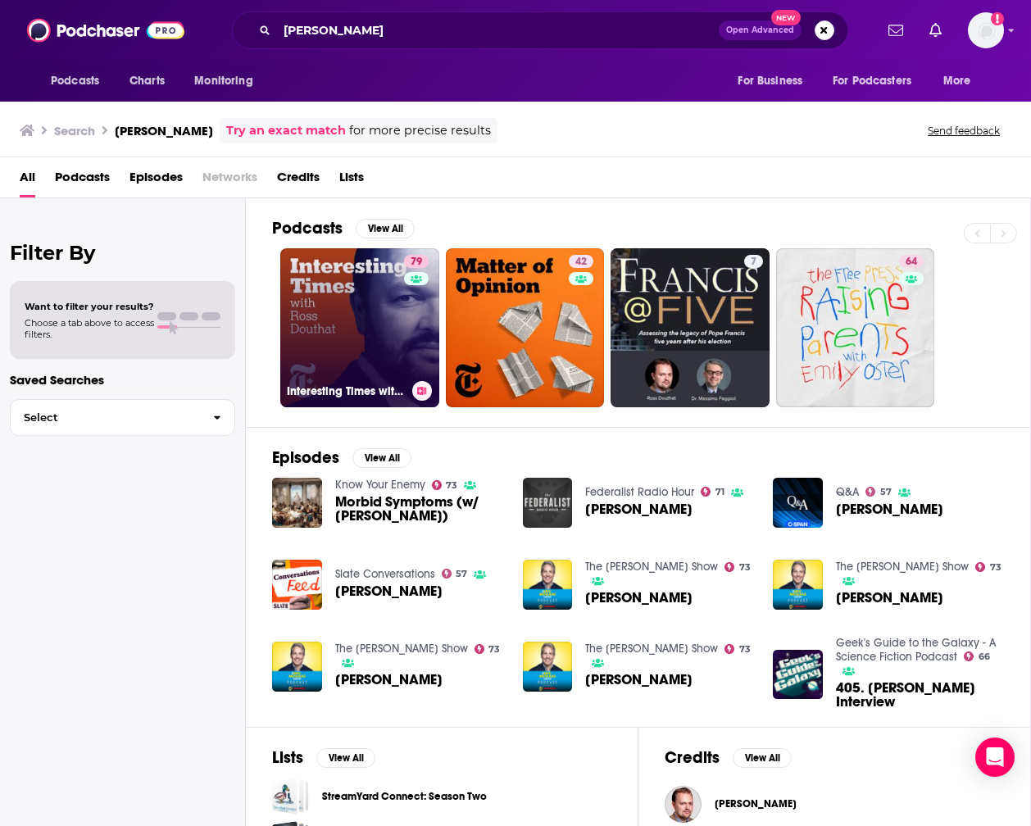
click at [390, 336] on link "79 Interesting Times with [PERSON_NAME]" at bounding box center [359, 327] width 159 height 159
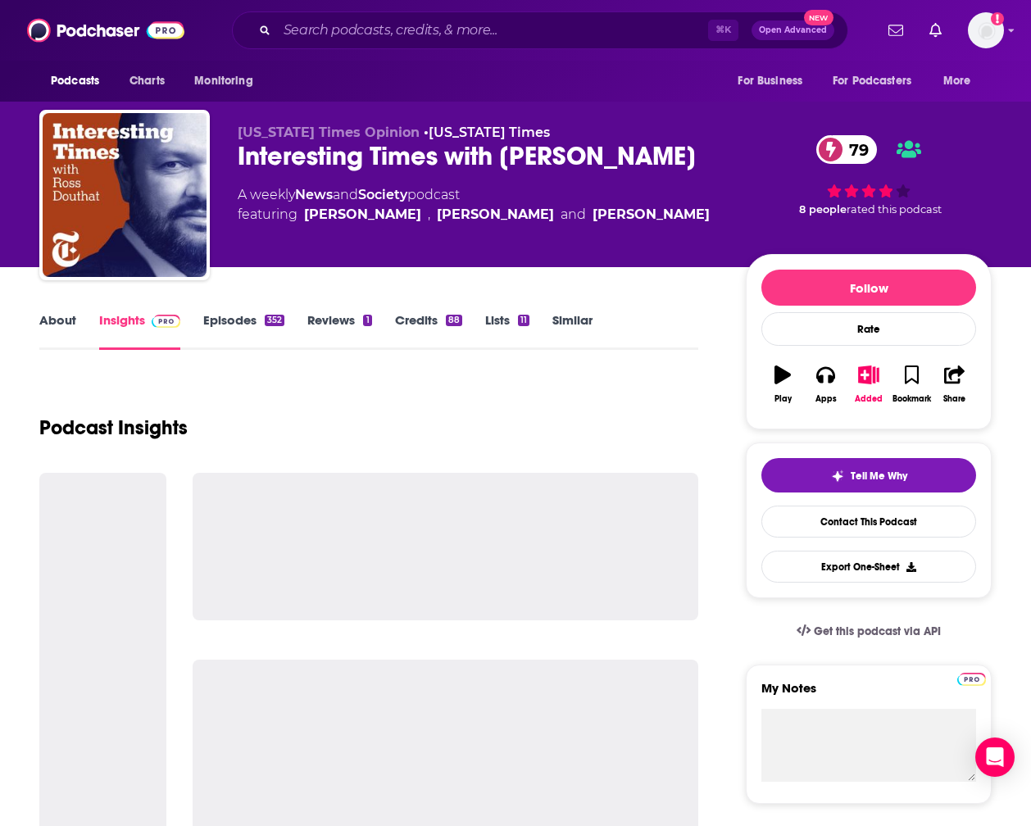
scroll to position [132, 0]
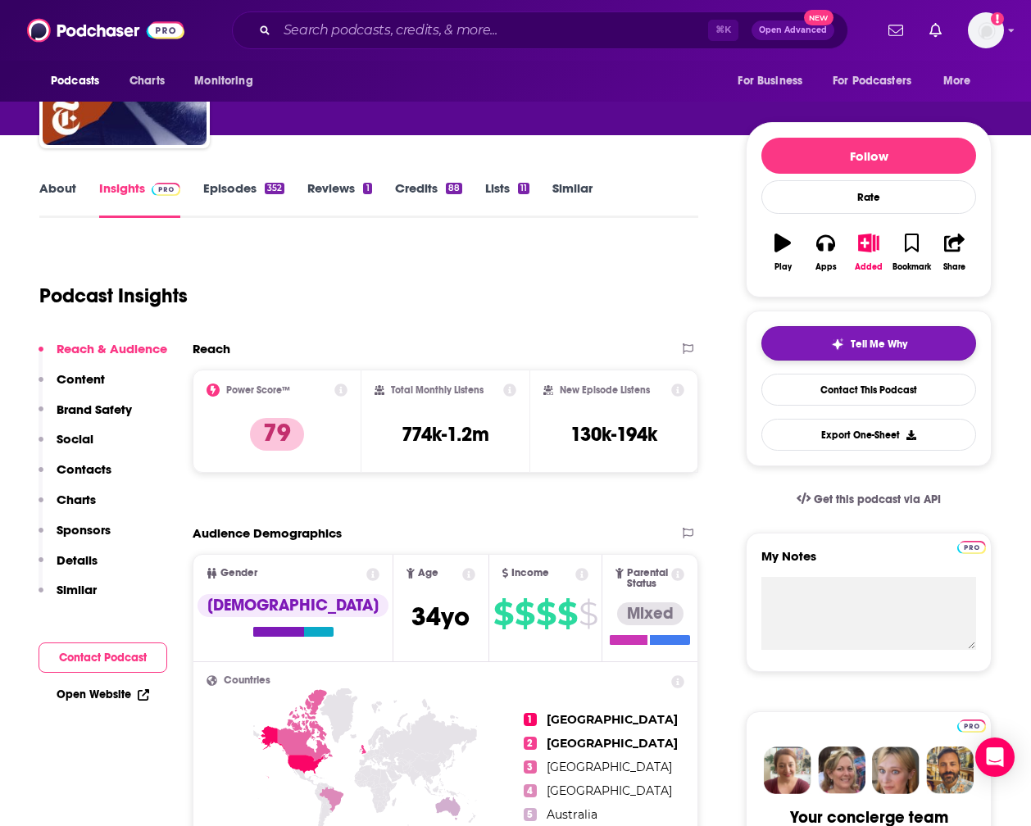
click at [894, 339] on span "Tell Me Why" at bounding box center [879, 344] width 57 height 13
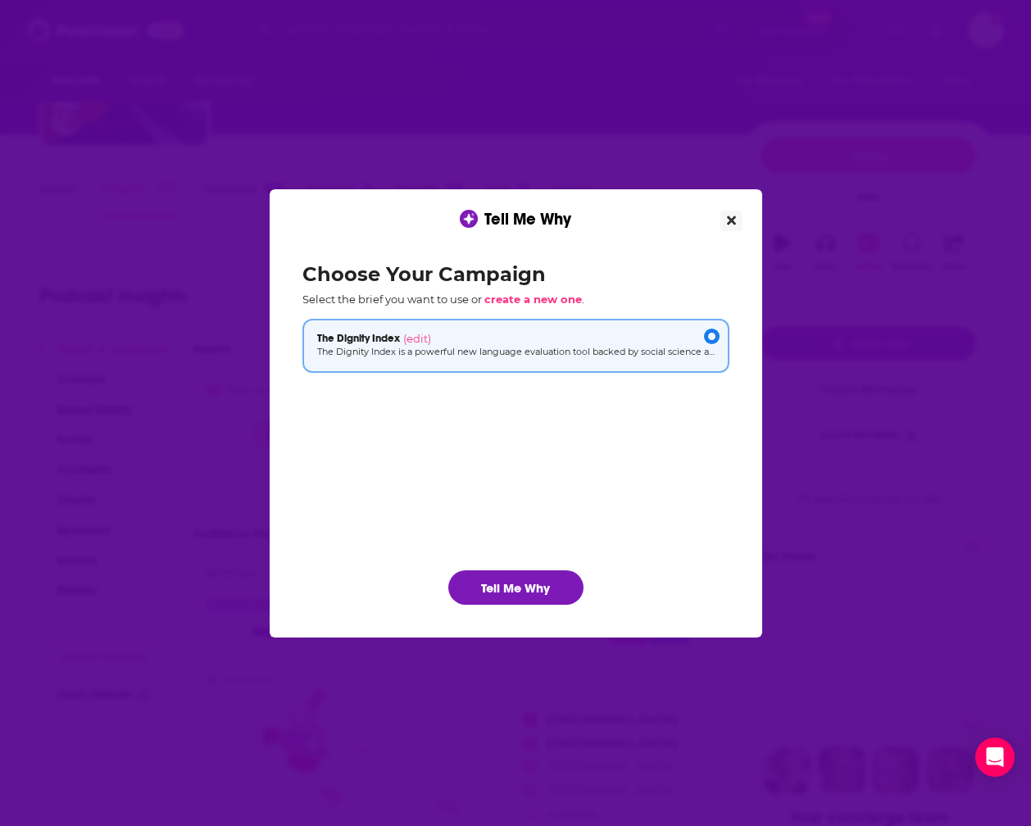
scroll to position [0, 0]
click at [562, 584] on button "Tell Me Why" at bounding box center [515, 587] width 135 height 34
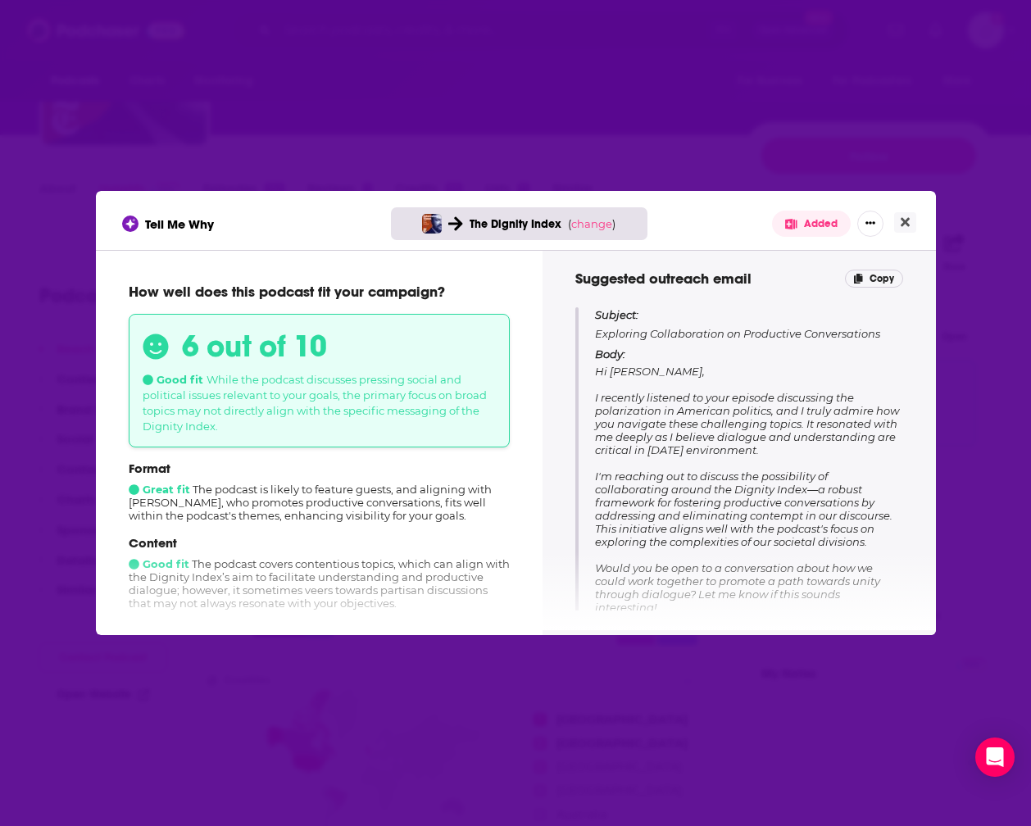
scroll to position [183, 0]
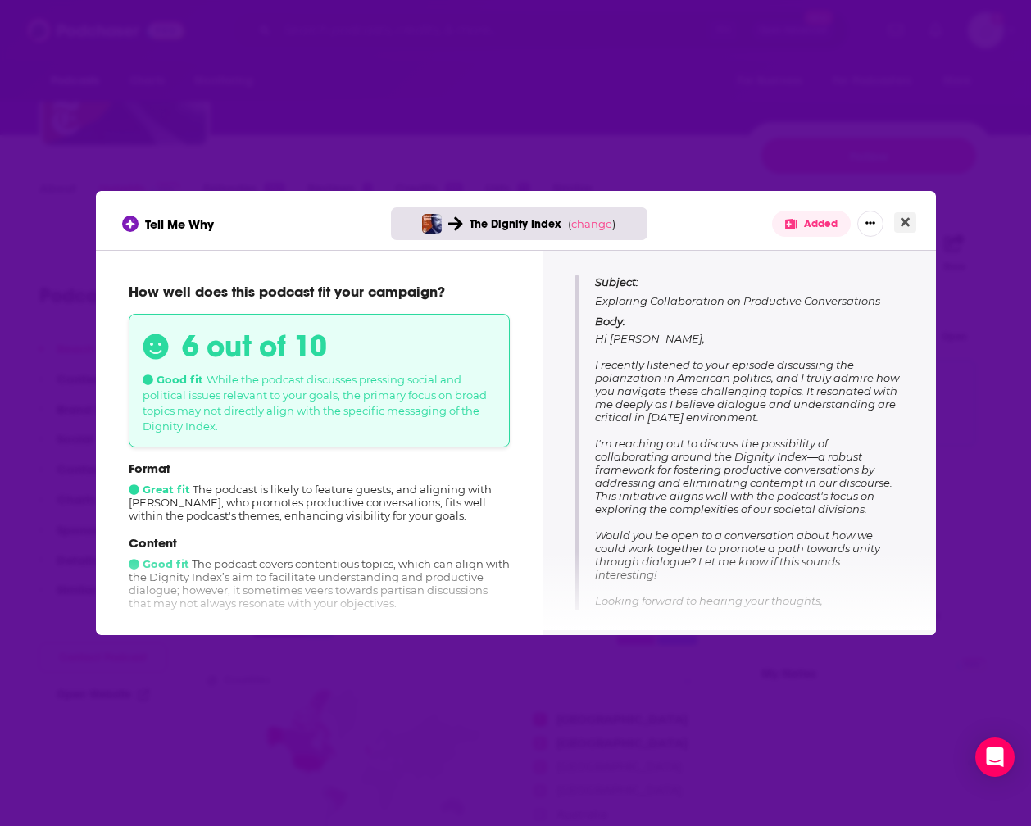
click at [901, 222] on icon "Close" at bounding box center [905, 222] width 9 height 13
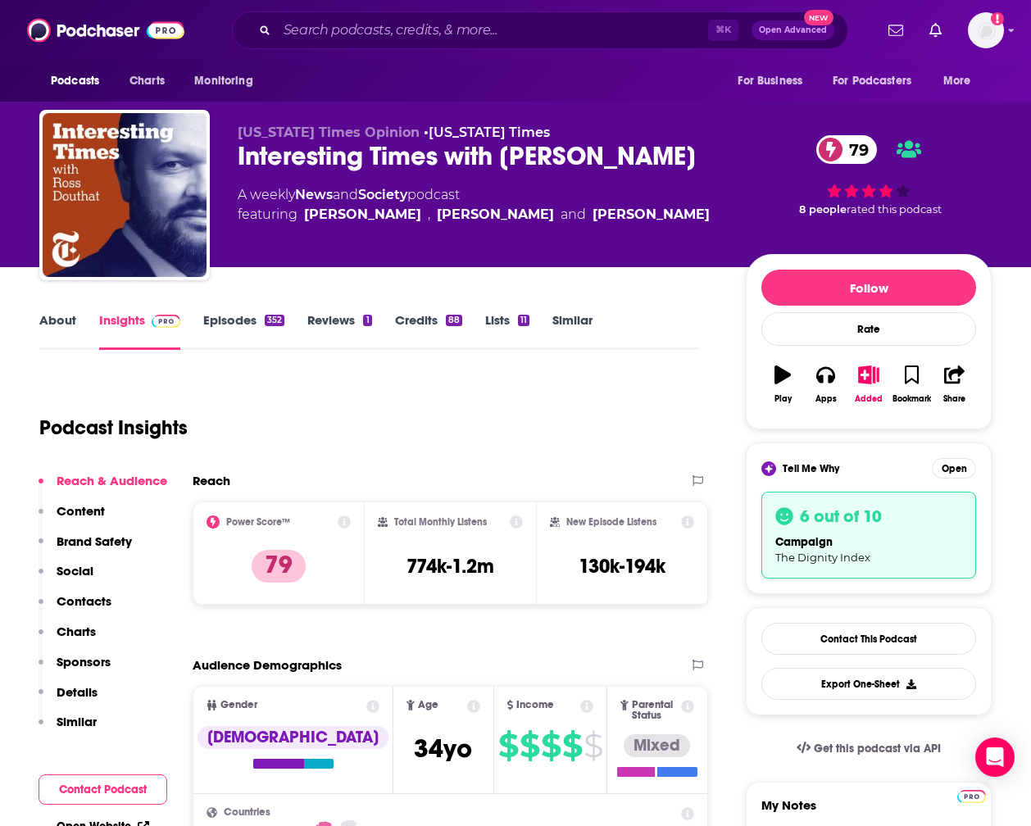
scroll to position [132, 0]
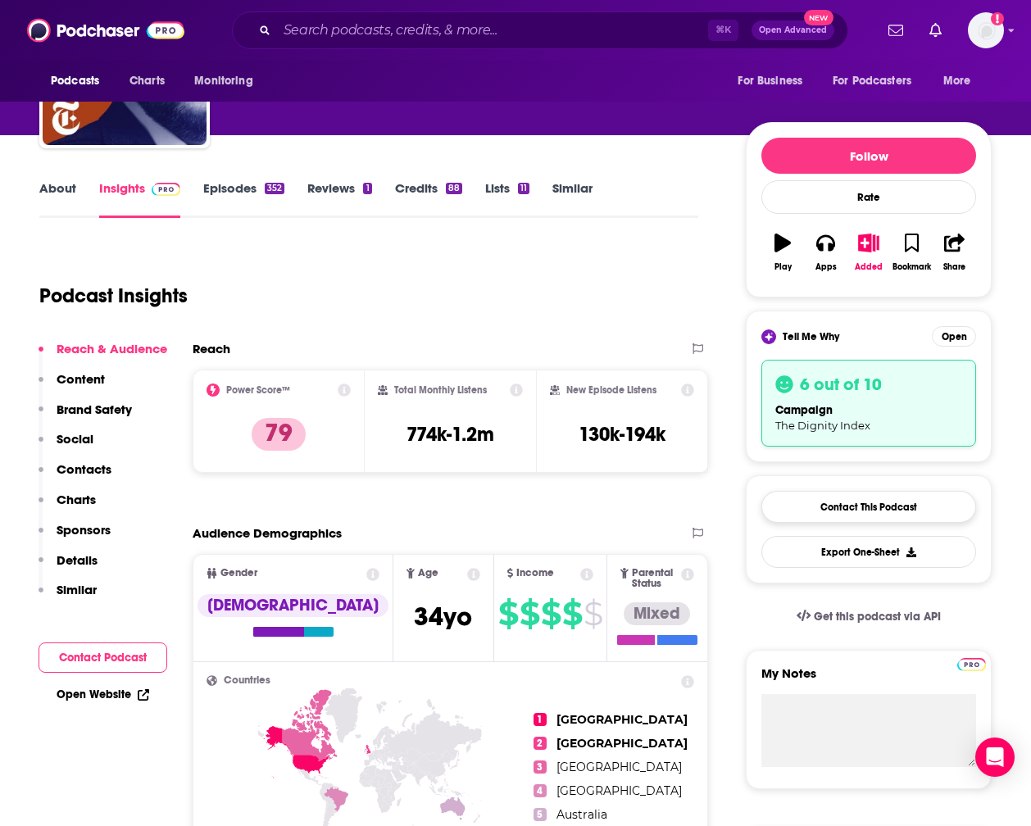
click at [874, 507] on link "Contact This Podcast" at bounding box center [868, 507] width 215 height 32
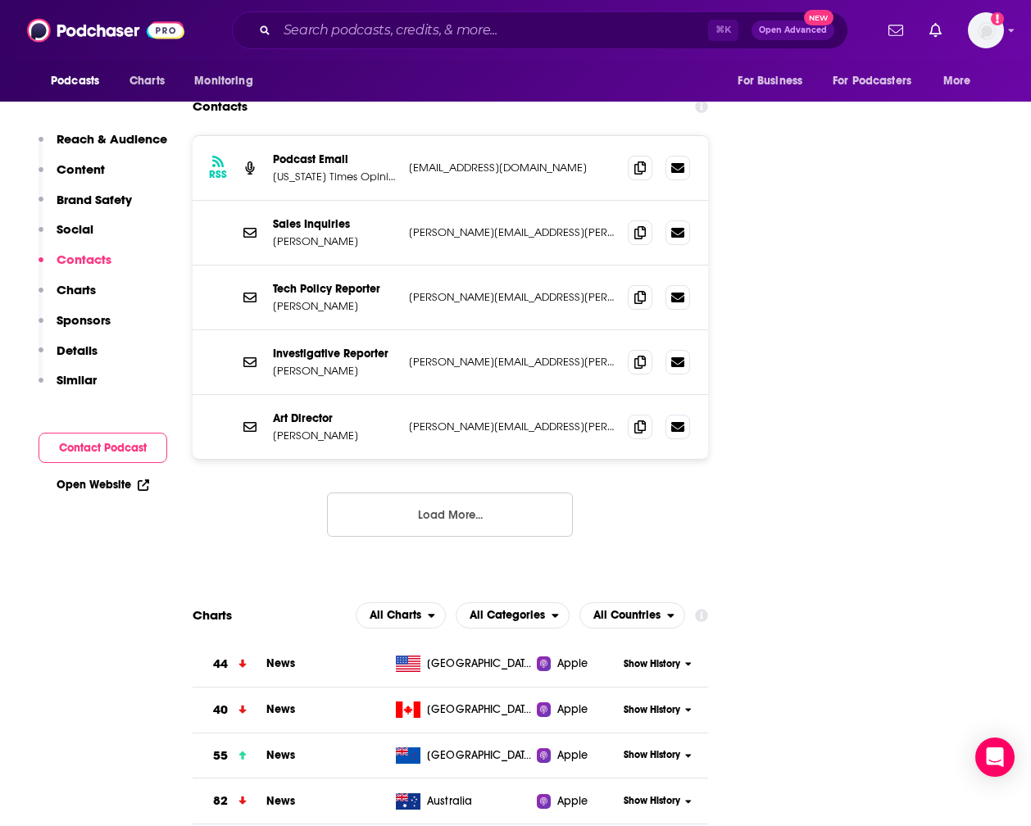
scroll to position [2193, 0]
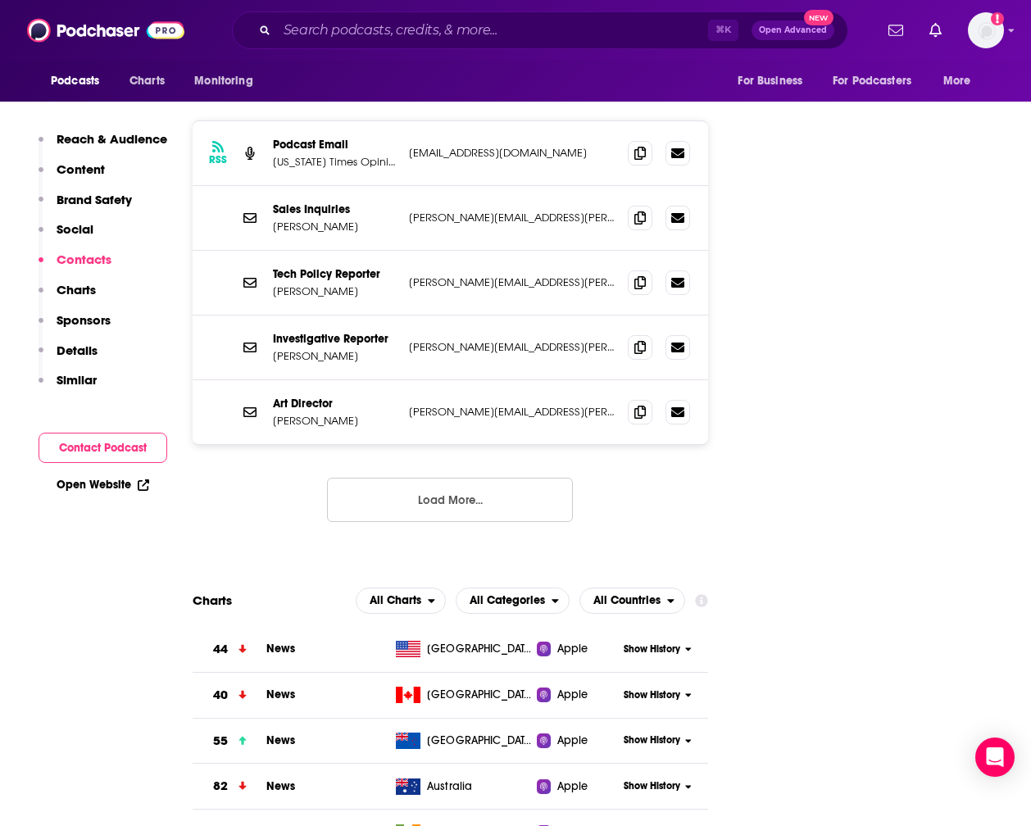
click at [470, 478] on button "Load More..." at bounding box center [450, 500] width 246 height 44
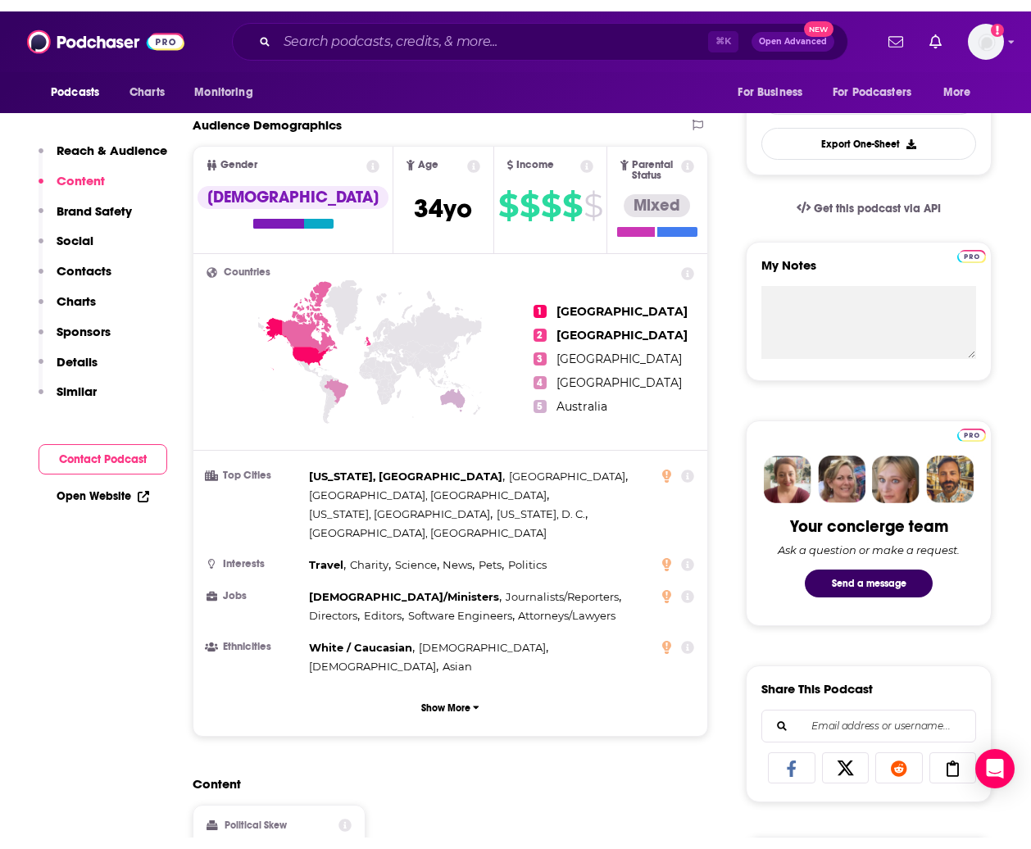
scroll to position [487, 0]
